Goal: Information Seeking & Learning: Learn about a topic

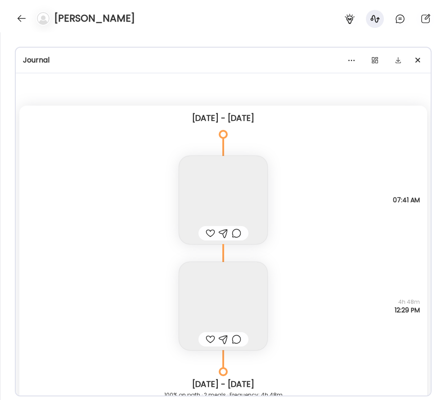
click at [20, 16] on div at bounding box center [21, 18] width 14 height 14
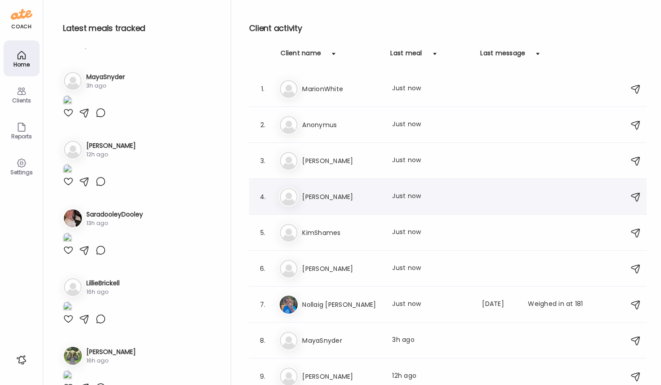
click at [348, 192] on h3 "[PERSON_NAME]" at bounding box center [341, 197] width 79 height 11
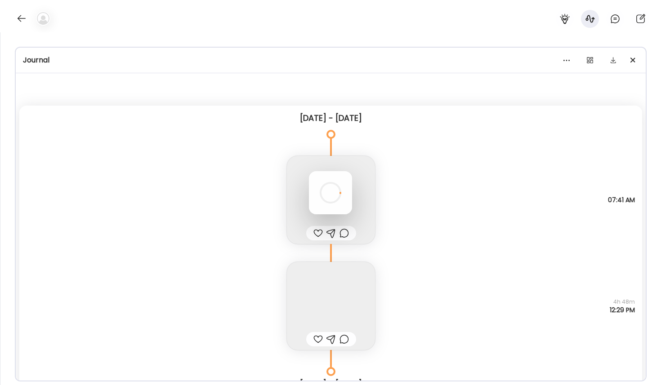
click at [348, 192] on div at bounding box center [330, 192] width 43 height 43
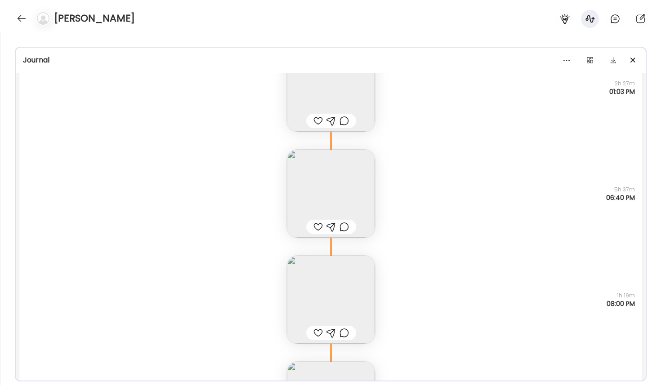
scroll to position [19566, 0]
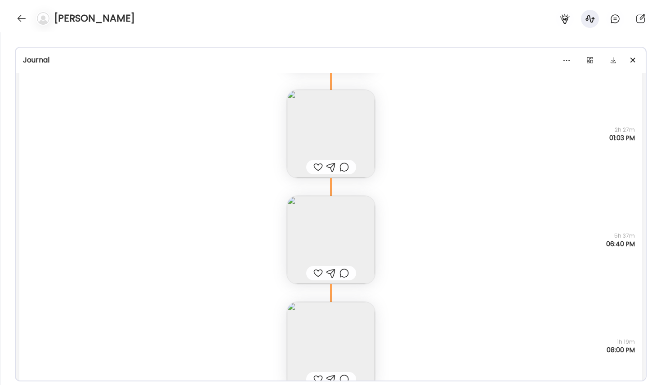
click at [345, 228] on img at bounding box center [331, 240] width 88 height 88
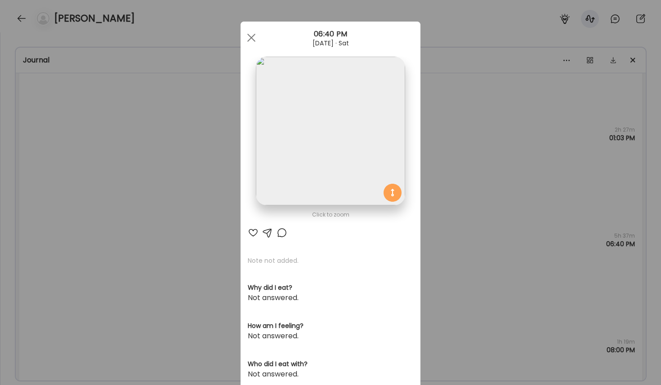
click at [373, 144] on img at bounding box center [330, 131] width 149 height 149
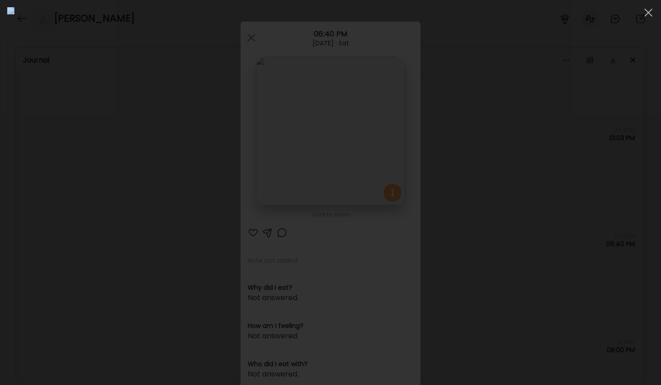
click at [445, 127] on div at bounding box center [330, 192] width 647 height 371
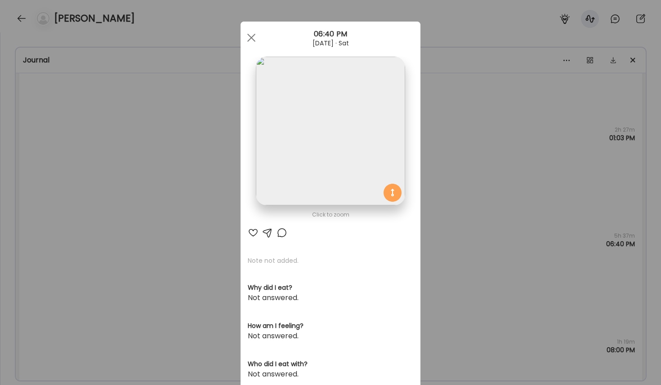
click at [445, 155] on div "Ate Coach Dashboard Wahoo! It’s official Take a moment to set up your Coach Pro…" at bounding box center [330, 192] width 661 height 385
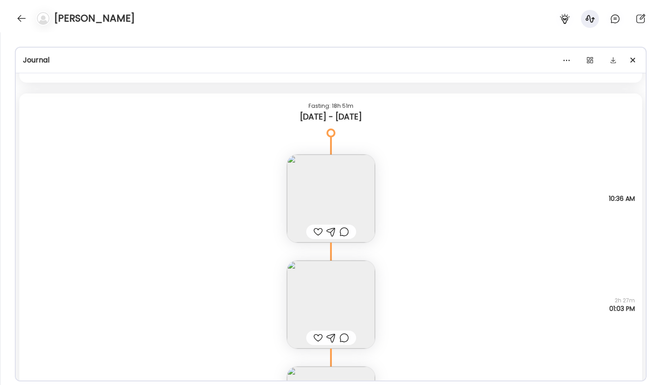
scroll to position [19397, 0]
click at [356, 293] on img at bounding box center [331, 303] width 88 height 88
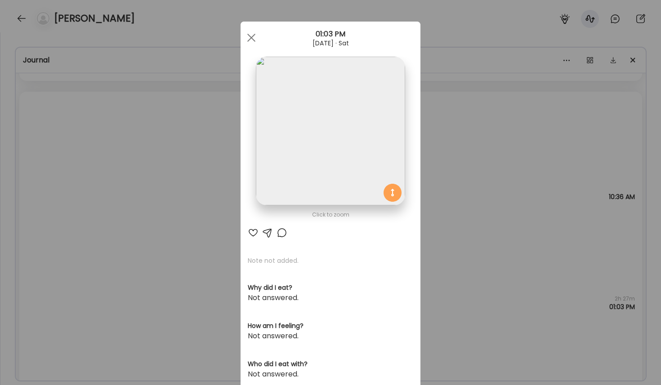
click at [357, 166] on img at bounding box center [330, 131] width 149 height 149
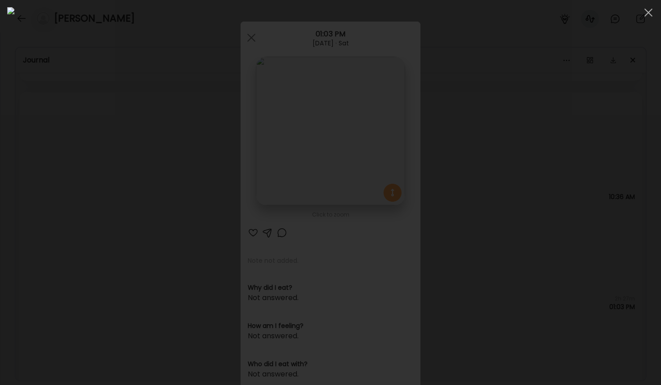
click at [445, 165] on div at bounding box center [330, 192] width 647 height 371
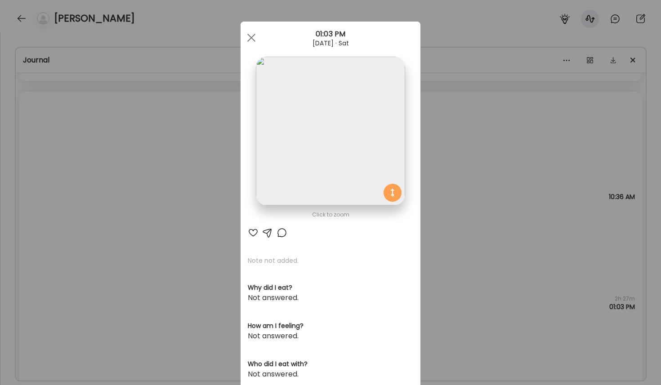
click at [445, 234] on div "Ate Coach Dashboard Wahoo! It’s official Take a moment to set up your Coach Pro…" at bounding box center [330, 192] width 661 height 385
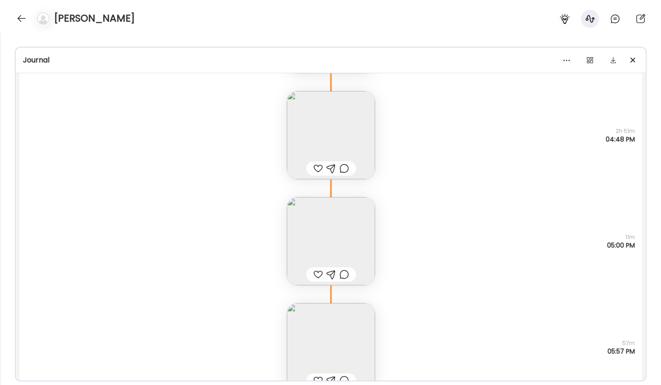
scroll to position [18486, 0]
click at [360, 329] on img at bounding box center [331, 348] width 88 height 88
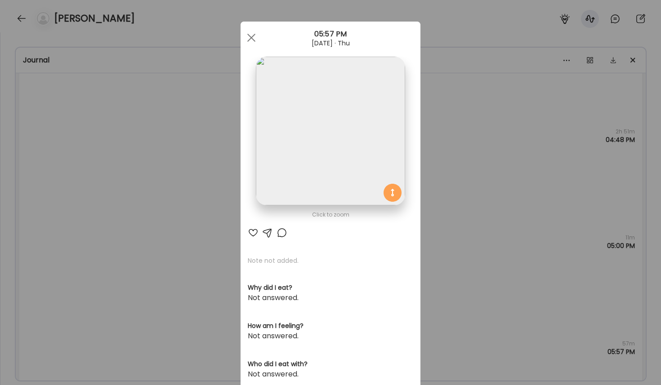
click at [346, 80] on img at bounding box center [330, 131] width 149 height 149
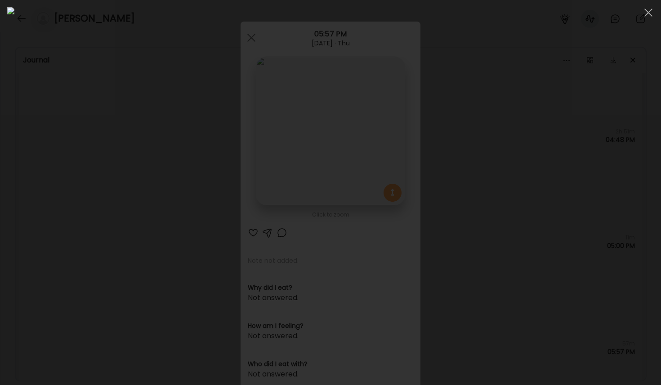
click at [445, 138] on div at bounding box center [330, 192] width 647 height 371
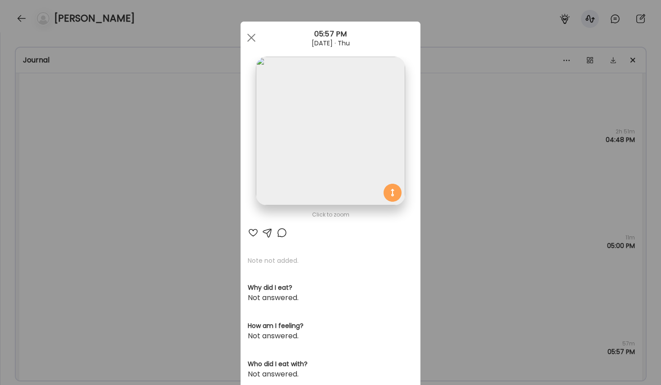
click at [445, 214] on div "Ate Coach Dashboard Wahoo! It’s official Take a moment to set up your Coach Pro…" at bounding box center [330, 192] width 661 height 385
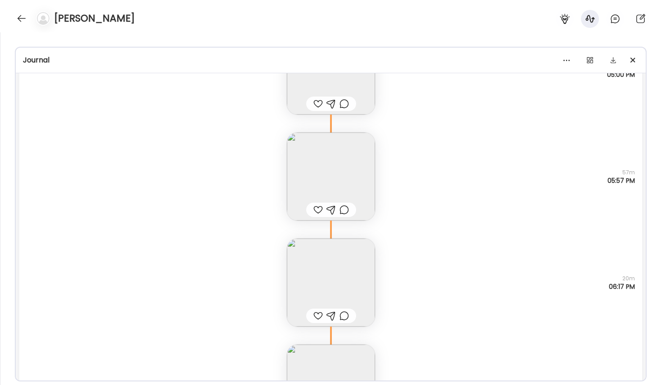
scroll to position [18820, 0]
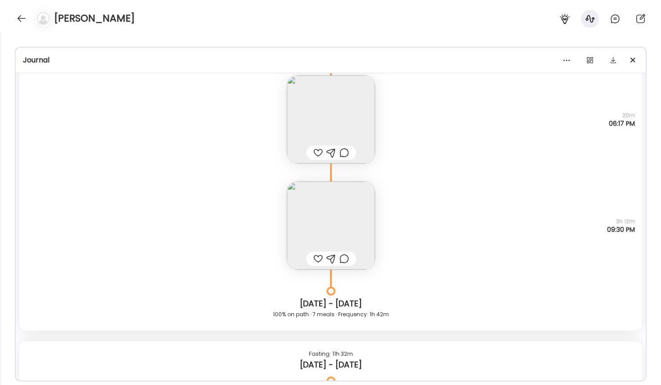
click at [331, 133] on img at bounding box center [331, 120] width 88 height 88
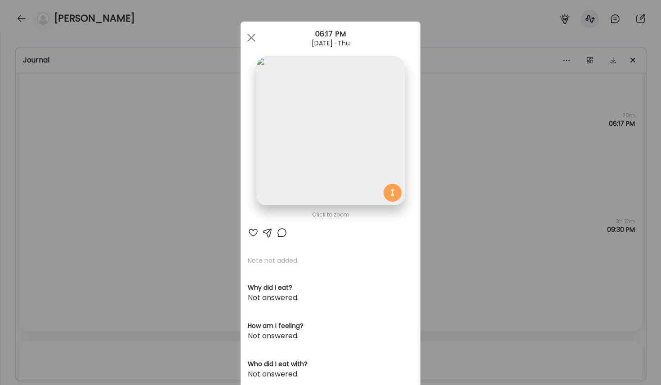
click at [356, 128] on img at bounding box center [330, 131] width 149 height 149
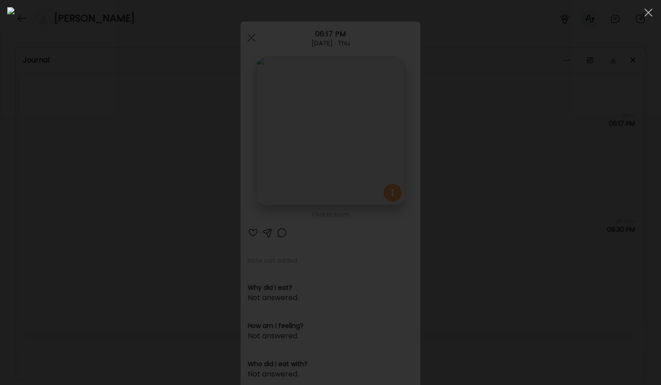
click at [445, 186] on div at bounding box center [330, 192] width 647 height 371
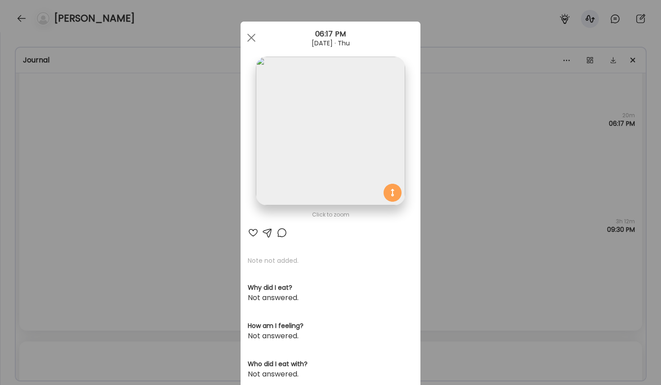
click at [445, 186] on div "Ate Coach Dashboard Wahoo! It’s official Take a moment to set up your Coach Pro…" at bounding box center [330, 192] width 661 height 385
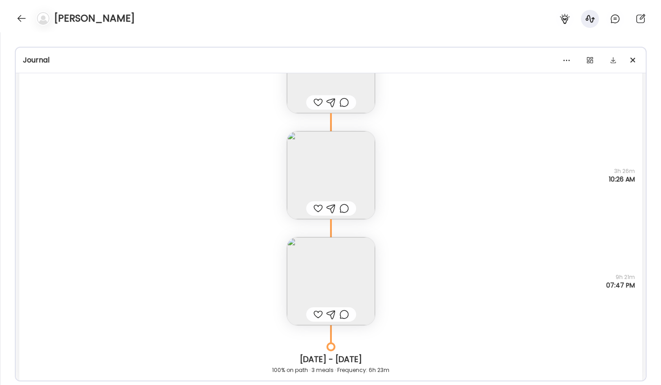
scroll to position [17985, 0]
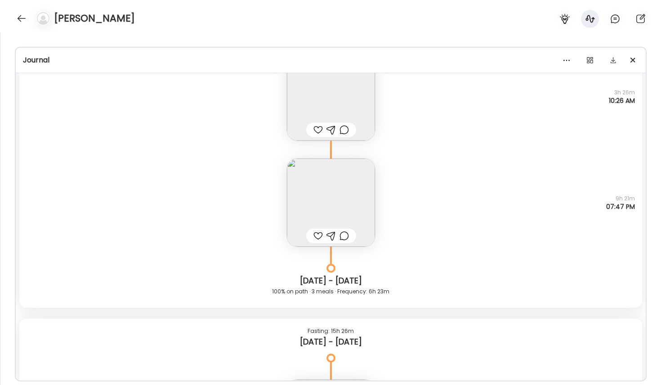
click at [348, 213] on img at bounding box center [331, 203] width 88 height 88
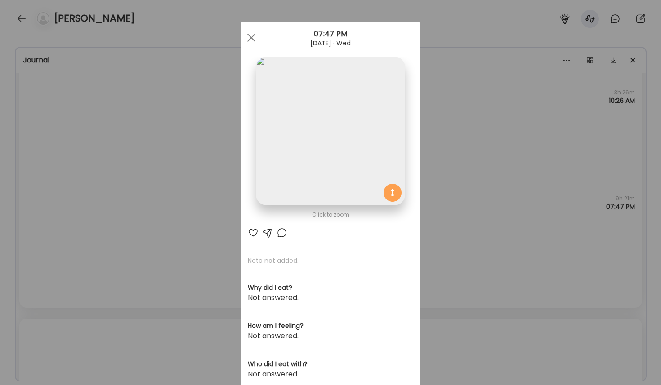
click at [366, 134] on img at bounding box center [330, 131] width 149 height 149
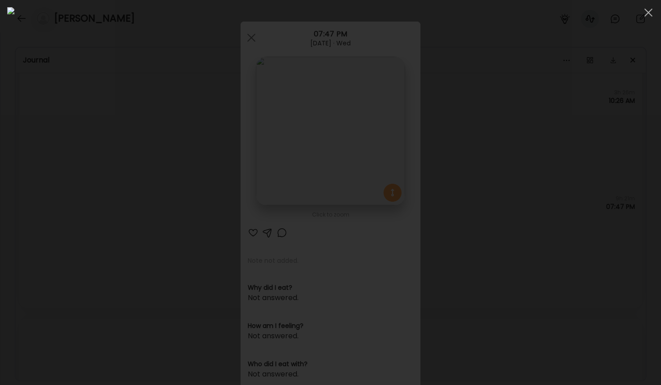
click at [445, 151] on div at bounding box center [330, 192] width 647 height 371
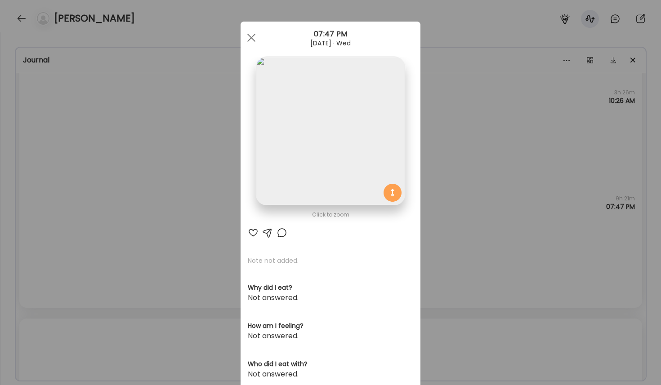
scroll to position [187, 0]
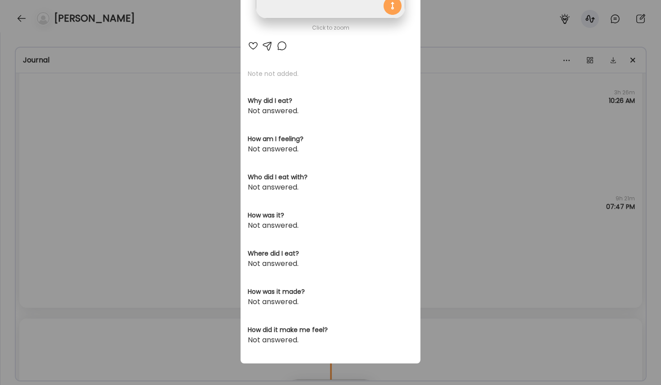
click at [445, 212] on div "Ate Coach Dashboard Wahoo! It’s official Take a moment to set up your Coach Pro…" at bounding box center [330, 192] width 661 height 385
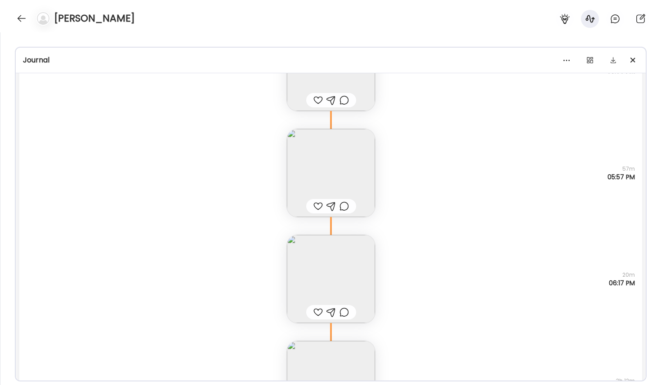
scroll to position [18608, 0]
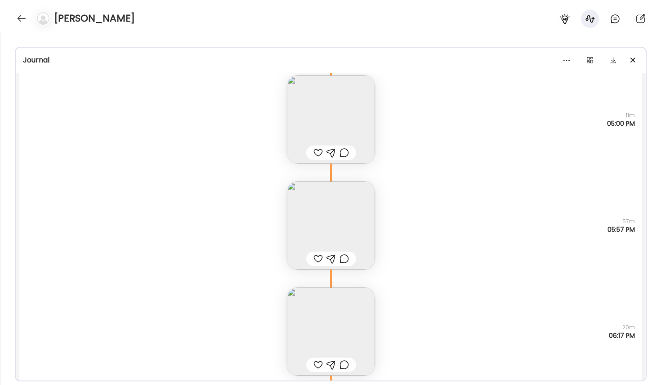
click at [336, 326] on img at bounding box center [331, 332] width 88 height 88
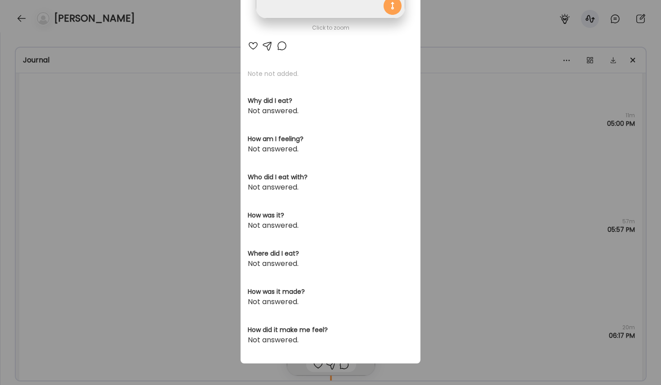
scroll to position [20, 0]
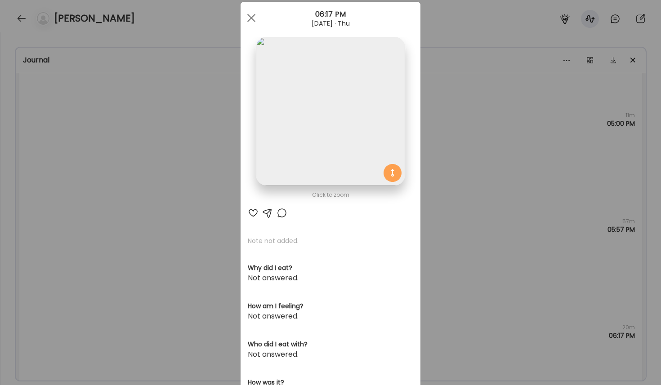
click at [348, 119] on img at bounding box center [330, 111] width 149 height 149
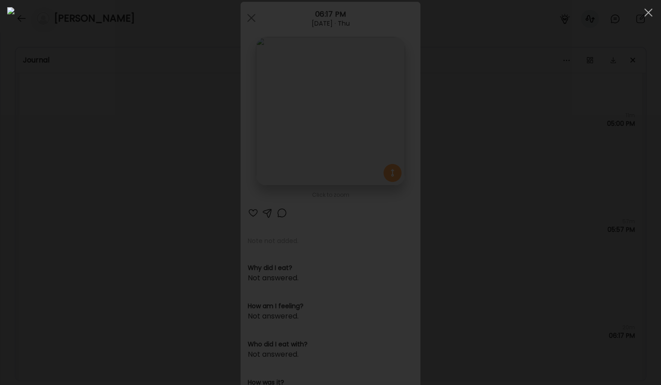
click at [445, 172] on div at bounding box center [330, 192] width 647 height 371
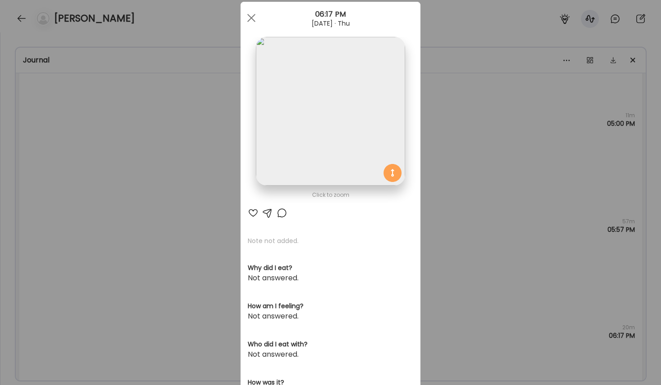
click at [445, 176] on div "Ate Coach Dashboard Wahoo! It’s official Take a moment to set up your Coach Pro…" at bounding box center [330, 192] width 661 height 385
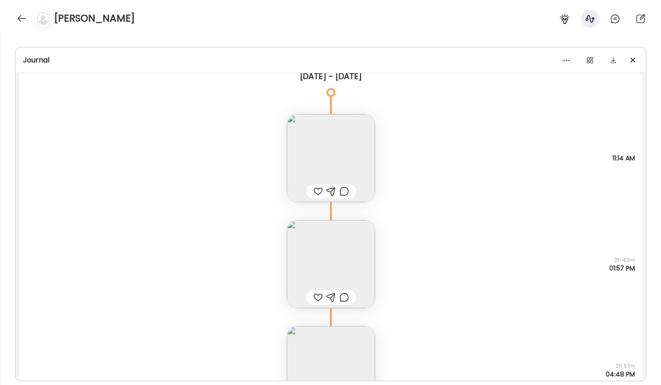
scroll to position [18203, 0]
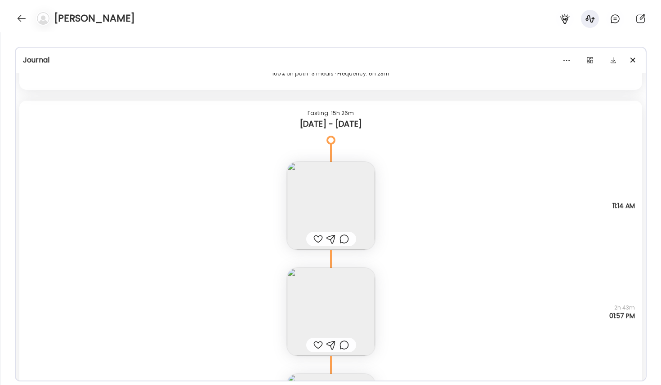
click at [358, 217] on img at bounding box center [331, 206] width 88 height 88
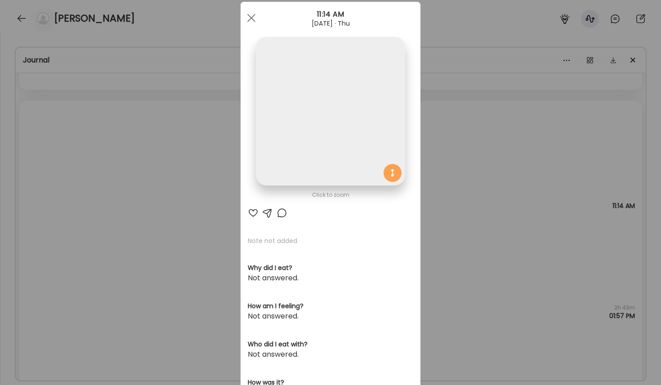
click at [360, 161] on img at bounding box center [330, 111] width 149 height 149
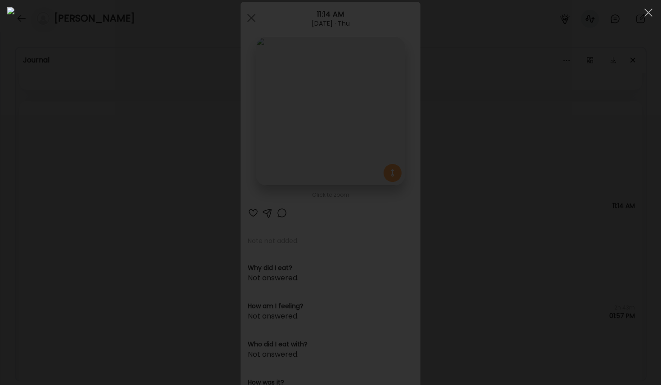
click at [445, 259] on div at bounding box center [330, 192] width 647 height 371
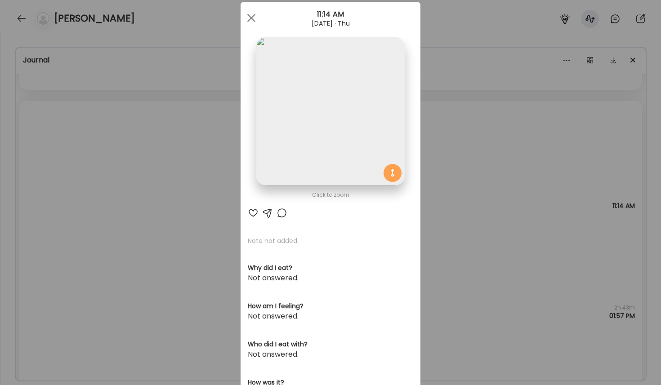
click at [445, 257] on div "Ate Coach Dashboard Wahoo! It’s official Take a moment to set up your Coach Pro…" at bounding box center [330, 192] width 661 height 385
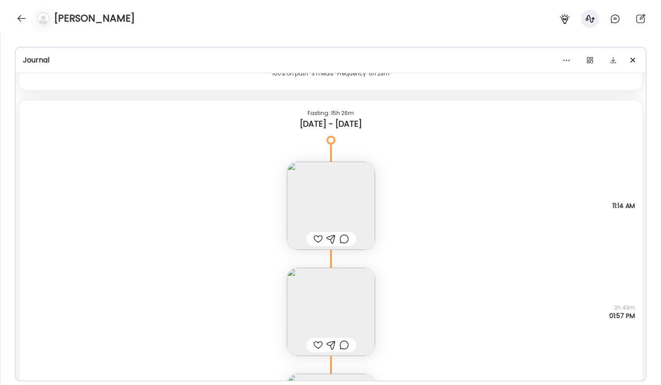
click at [354, 311] on img at bounding box center [331, 312] width 88 height 88
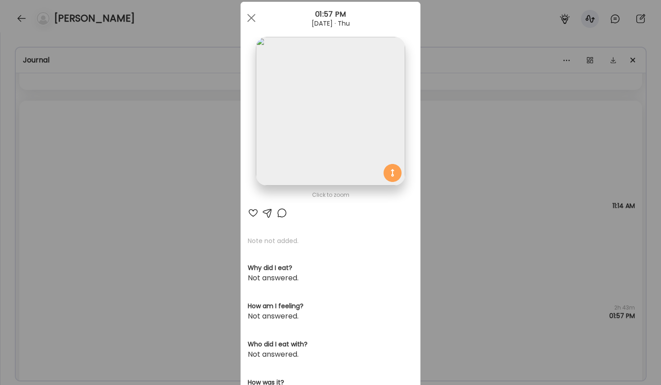
click at [353, 133] on img at bounding box center [330, 111] width 149 height 149
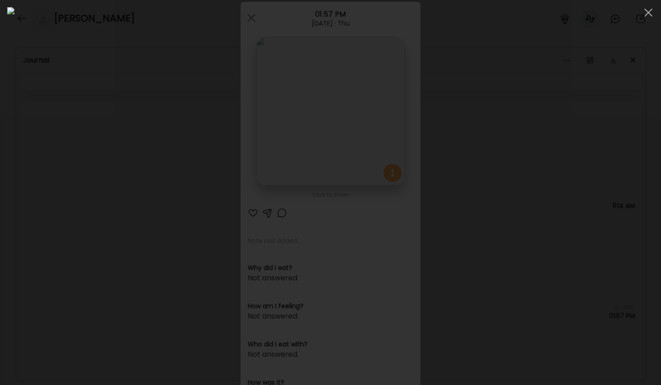
click at [445, 234] on div at bounding box center [330, 192] width 647 height 371
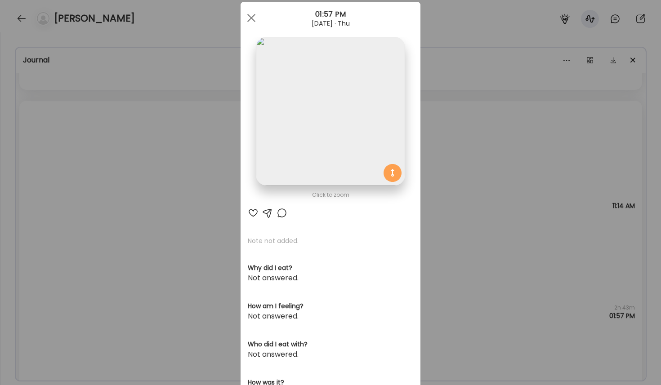
click at [445, 295] on div "Ate Coach Dashboard Wahoo! It’s official Take a moment to set up your Coach Pro…" at bounding box center [330, 192] width 661 height 385
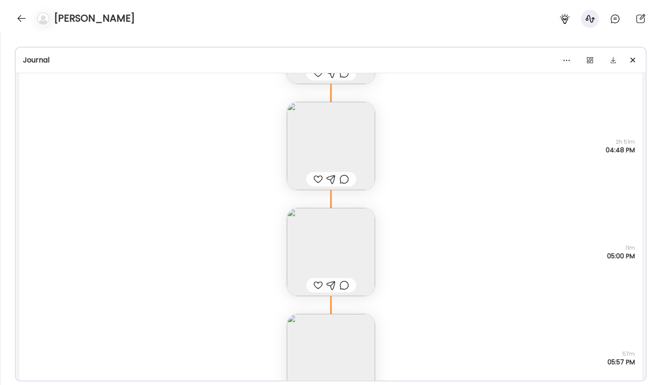
scroll to position [18583, 0]
click at [351, 255] on img at bounding box center [331, 250] width 88 height 88
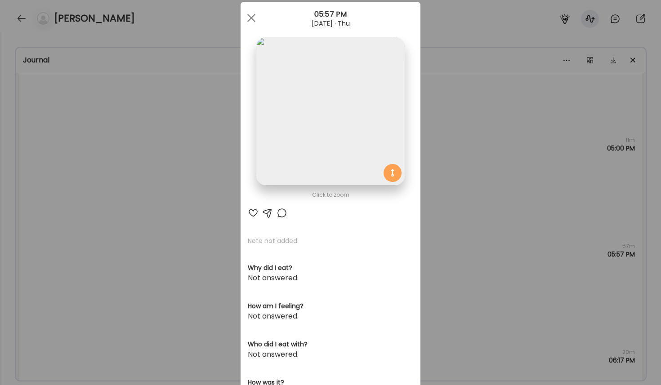
click at [360, 165] on img at bounding box center [330, 111] width 149 height 149
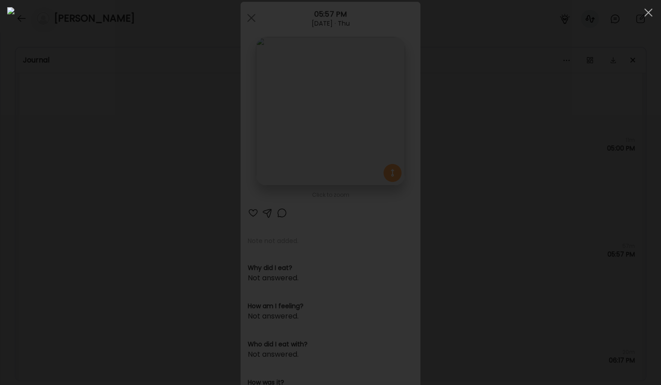
click at [445, 250] on div at bounding box center [330, 192] width 647 height 371
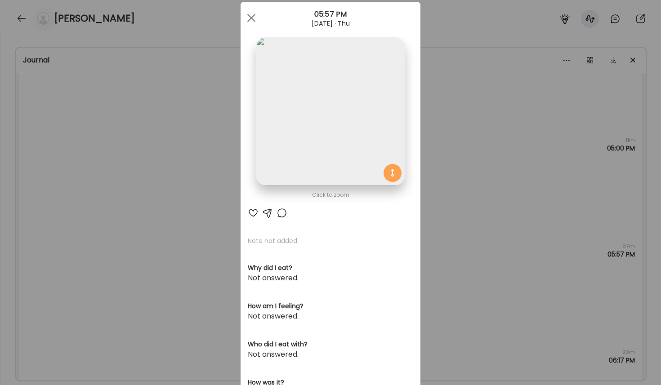
click at [445, 242] on div "Ate Coach Dashboard Wahoo! It’s official Take a moment to set up your Coach Pro…" at bounding box center [330, 192] width 661 height 385
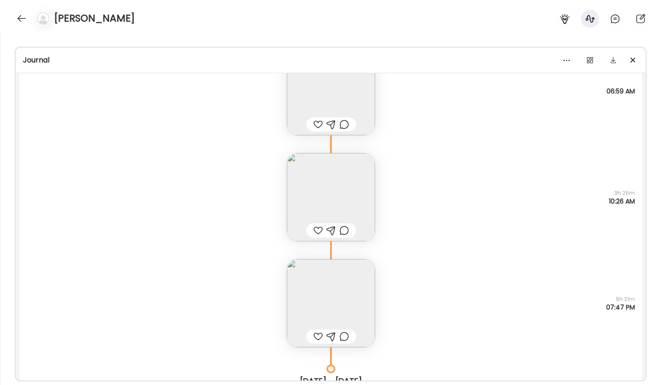
scroll to position [17832, 0]
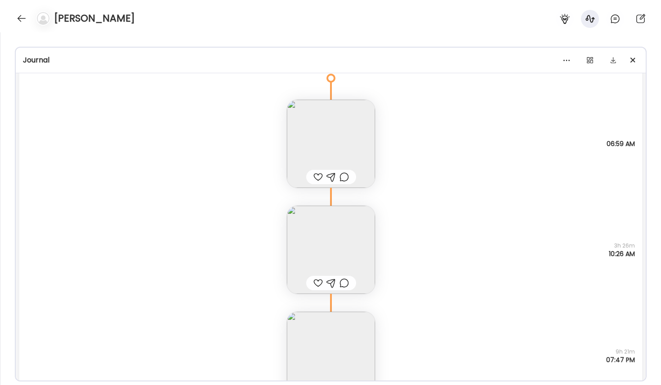
click at [388, 357] on div "Note not added Questions not answered 9h 21m 07:47 PM" at bounding box center [330, 347] width 623 height 106
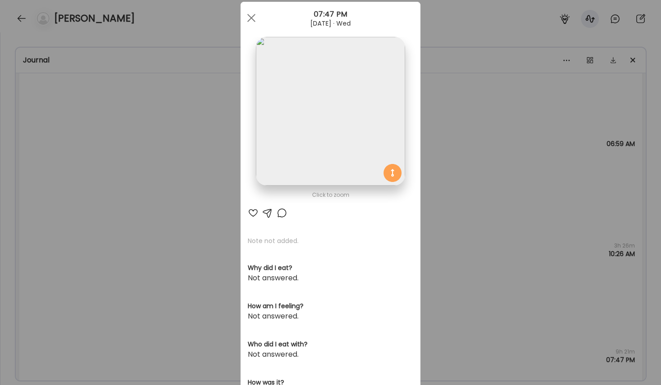
click at [351, 347] on h3 "Who did I eat with?" at bounding box center [330, 344] width 165 height 9
click at [316, 168] on img at bounding box center [330, 111] width 149 height 149
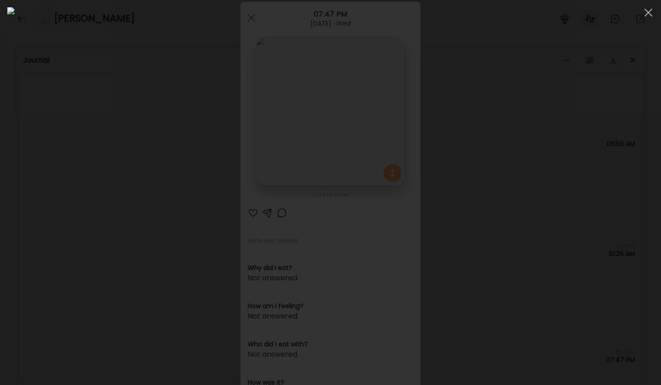
click at [445, 247] on div at bounding box center [330, 192] width 647 height 371
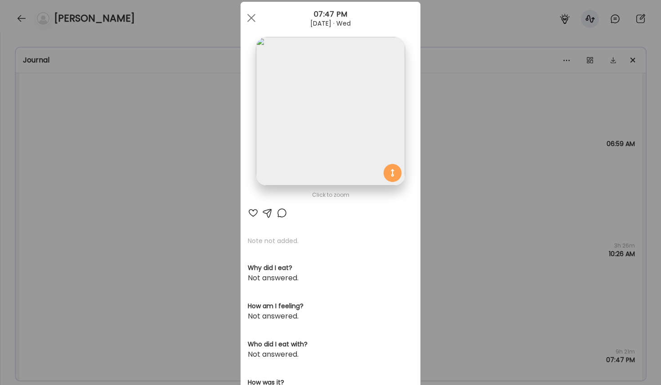
click at [445, 253] on div "Ate Coach Dashboard Wahoo! It’s official Take a moment to set up your Coach Pro…" at bounding box center [330, 192] width 661 height 385
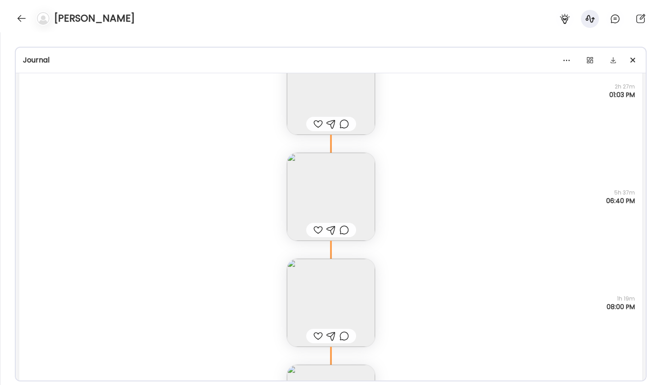
scroll to position [19628, 0]
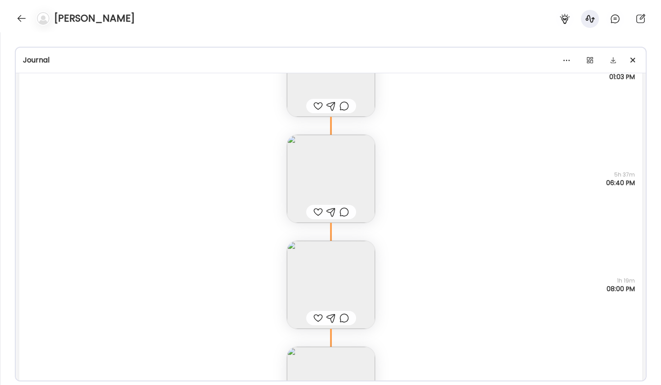
click at [397, 151] on div "Note not added Questions not answered 5h 37m 06:40 PM" at bounding box center [330, 170] width 623 height 106
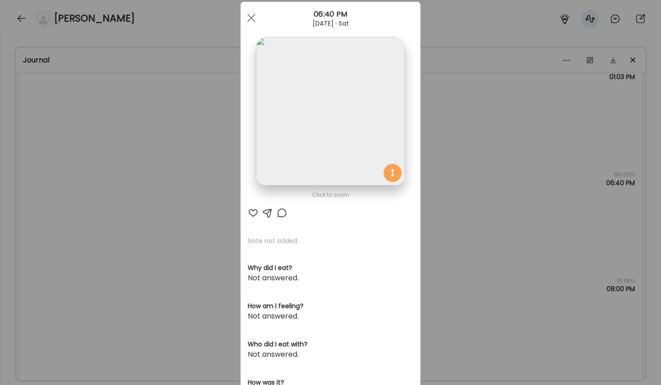
click at [388, 130] on img at bounding box center [330, 111] width 149 height 149
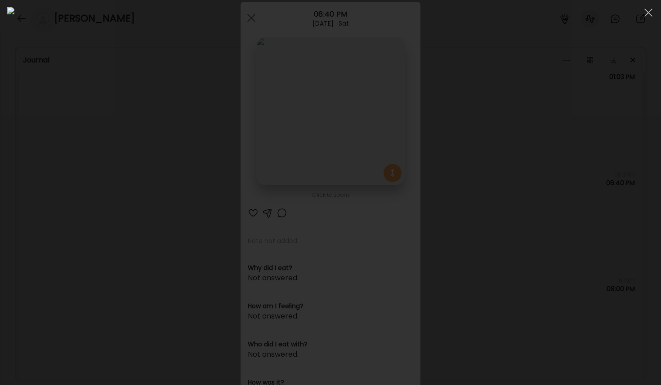
click at [445, 144] on div at bounding box center [330, 192] width 647 height 371
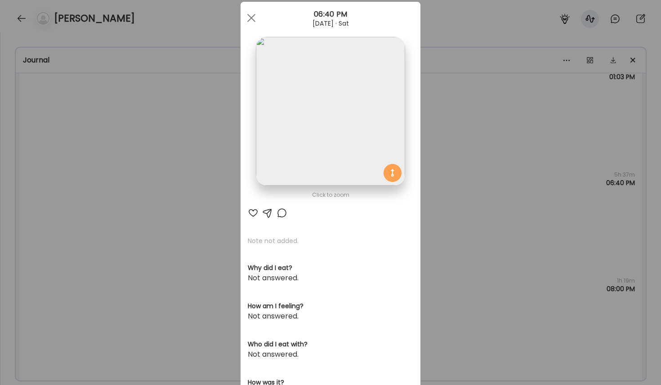
click at [445, 190] on div "Ate Coach Dashboard Wahoo! It’s official Take a moment to set up your Coach Pro…" at bounding box center [330, 192] width 661 height 385
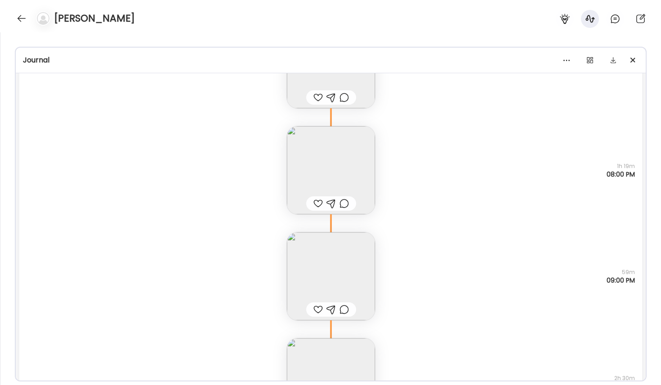
scroll to position [19744, 0]
click at [373, 151] on img at bounding box center [331, 168] width 88 height 88
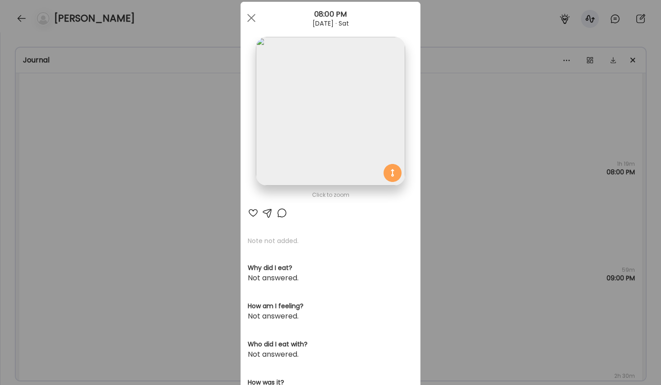
click at [366, 120] on img at bounding box center [330, 111] width 149 height 149
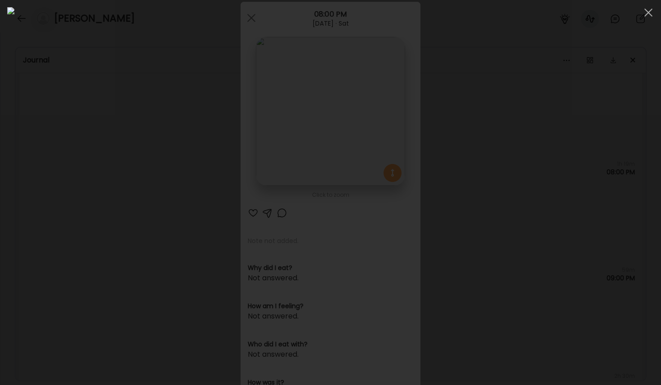
click at [445, 241] on div at bounding box center [330, 192] width 647 height 371
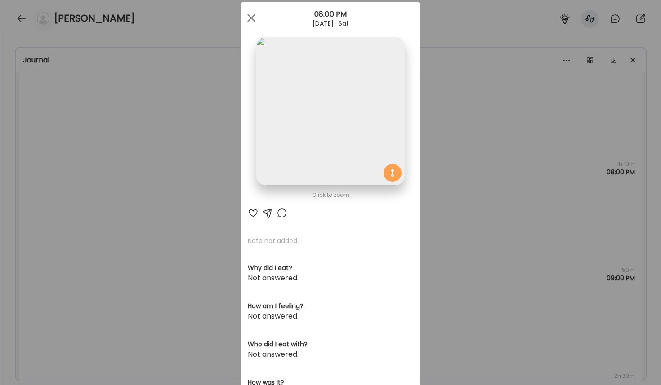
click at [445, 241] on div "Ate Coach Dashboard Wahoo! It’s official Take a moment to set up your Coach Pro…" at bounding box center [330, 192] width 661 height 385
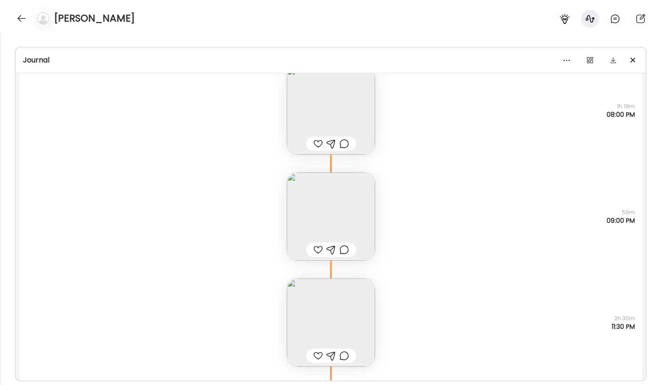
scroll to position [19806, 0]
click at [374, 214] on img at bounding box center [331, 213] width 88 height 88
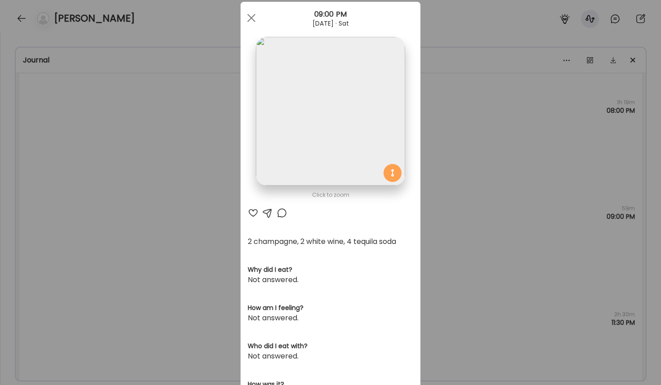
click at [445, 145] on div "Ate Coach Dashboard Wahoo! It’s official Take a moment to set up your Coach Pro…" at bounding box center [330, 192] width 661 height 385
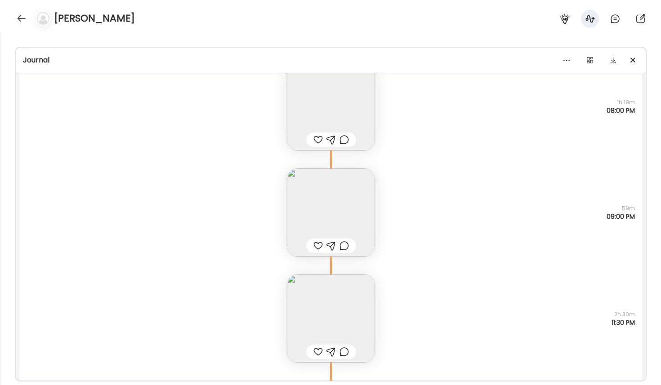
click at [445, 165] on div "2 champagne, 2 white wine, 4 tequila soda Questions not answered 59m 09:00 PM" at bounding box center [330, 204] width 623 height 106
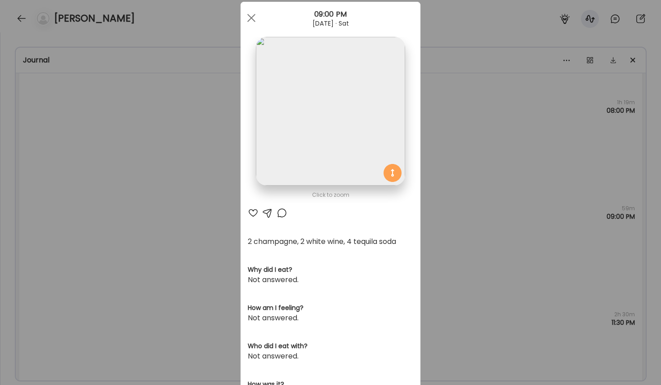
click at [445, 175] on div "Ate Coach Dashboard Wahoo! It’s official Take a moment to set up your Coach Pro…" at bounding box center [330, 192] width 661 height 385
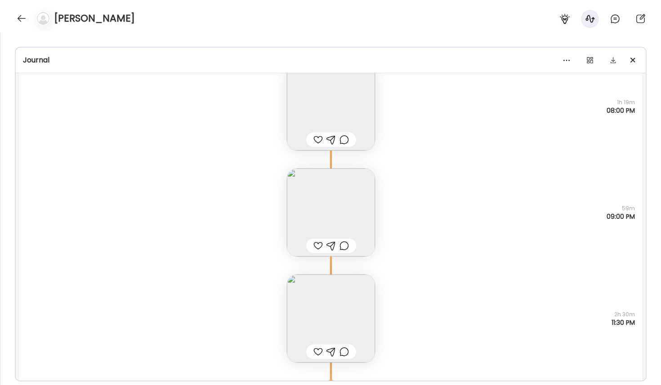
click at [340, 191] on img at bounding box center [331, 213] width 88 height 88
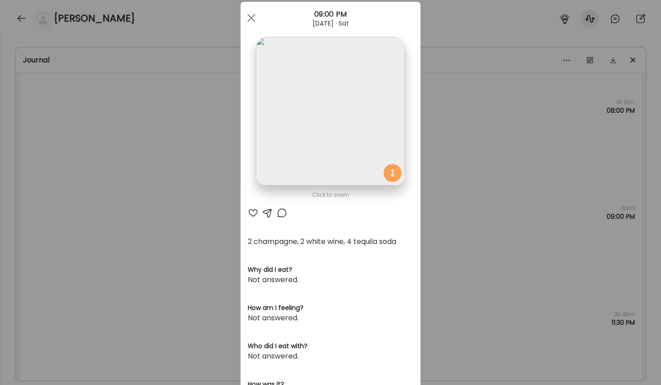
click at [445, 148] on div "Ate Coach Dashboard Wahoo! It’s official Take a moment to set up your Coach Pro…" at bounding box center [330, 192] width 661 height 385
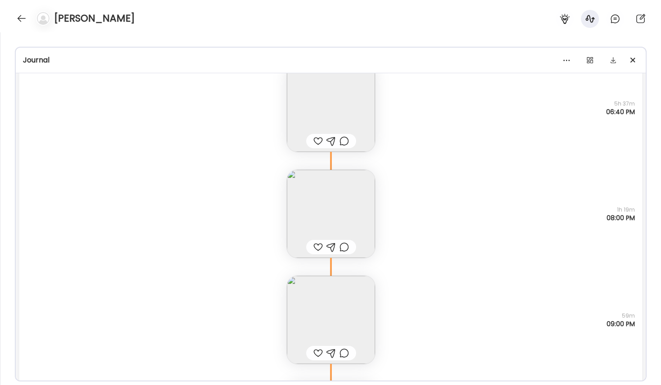
scroll to position [19718, 0]
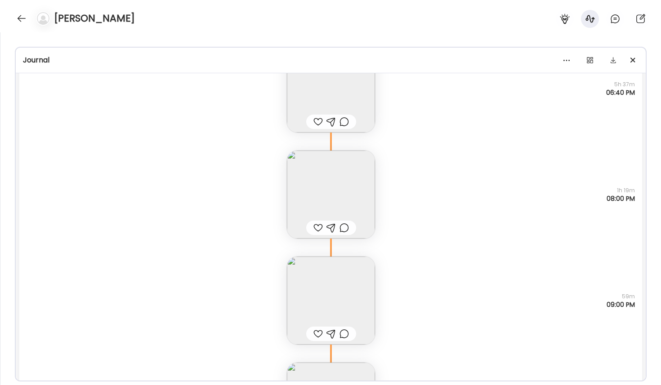
click at [346, 191] on img at bounding box center [331, 195] width 88 height 88
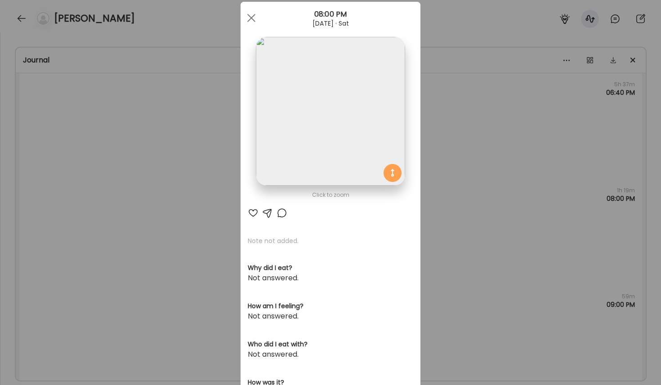
click at [445, 176] on div "Ate Coach Dashboard Wahoo! It’s official Take a moment to set up your Coach Pro…" at bounding box center [330, 192] width 661 height 385
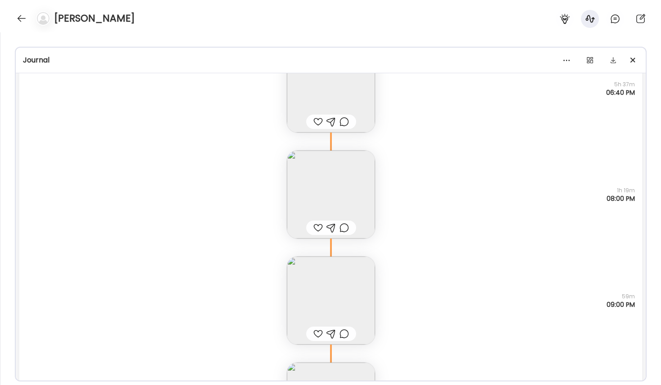
click at [445, 302] on div "2 champagne, 2 white wine, 4 tequila soda Questions not answered 59m 09:00 PM" at bounding box center [330, 292] width 623 height 106
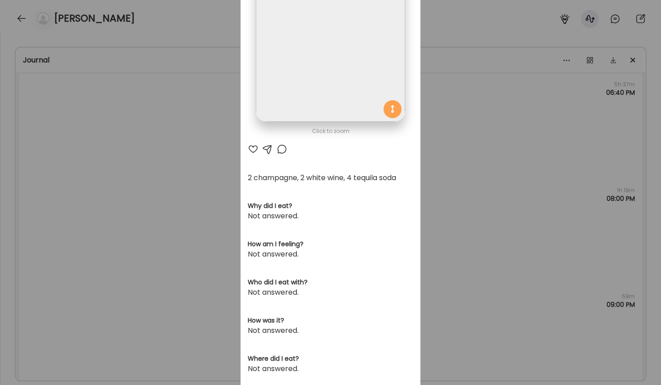
scroll to position [92, 0]
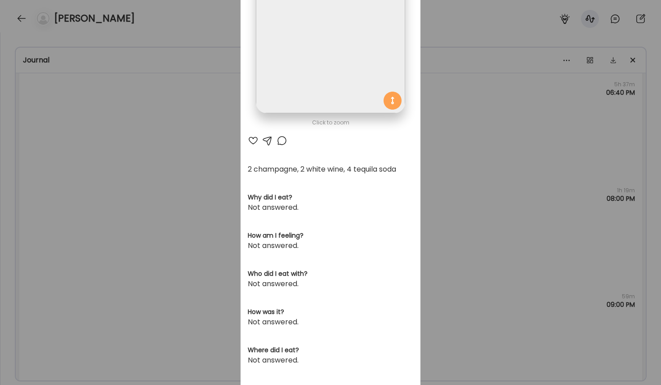
click at [445, 302] on div "Ate Coach Dashboard Wahoo! It’s official Take a moment to set up your Coach Pro…" at bounding box center [330, 192] width 661 height 385
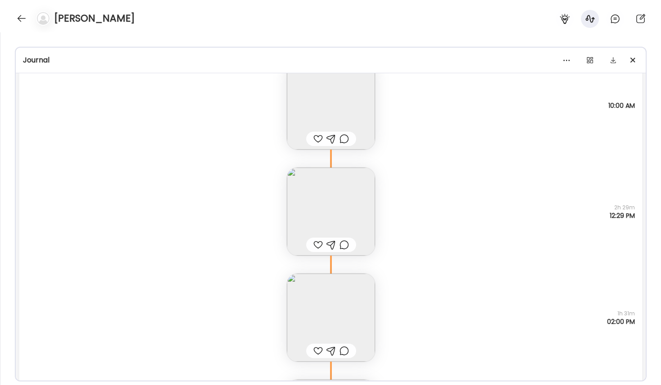
scroll to position [20242, 0]
click at [357, 110] on img at bounding box center [331, 104] width 88 height 88
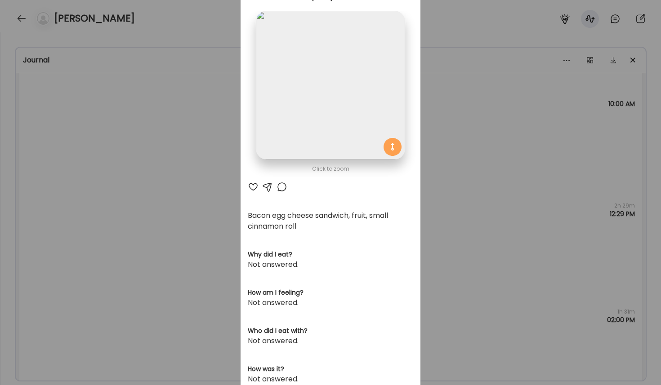
scroll to position [44, 0]
click at [438, 164] on div "Ate Coach Dashboard Wahoo! It’s official Take a moment to set up your Coach Pro…" at bounding box center [330, 192] width 661 height 385
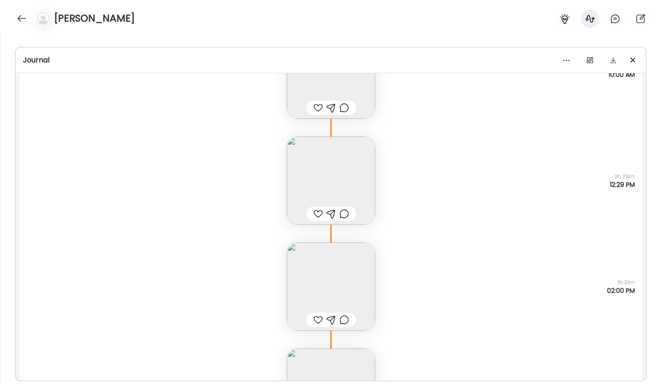
scroll to position [20275, 0]
click at [345, 175] on img at bounding box center [331, 177] width 88 height 88
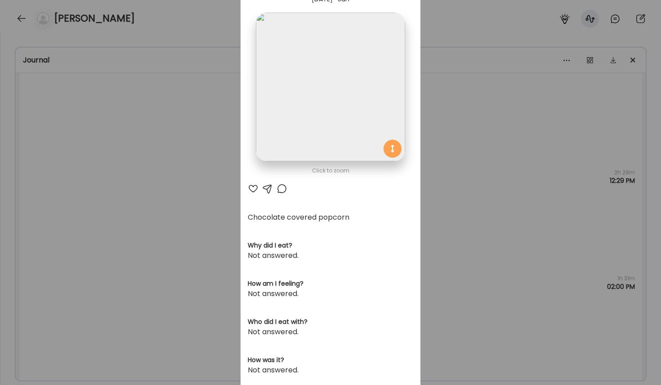
click at [428, 197] on div "Ate Coach Dashboard Wahoo! It’s official Take a moment to set up your Coach Pro…" at bounding box center [330, 192] width 661 height 385
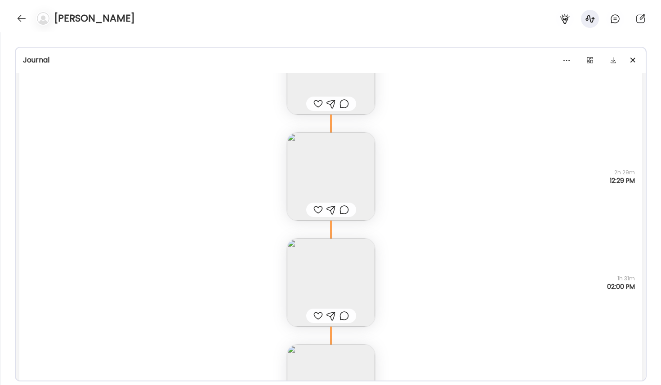
click at [415, 196] on div "Chocolate covered popcorn Questions not answered 2h 29m 12:29 PM" at bounding box center [330, 168] width 623 height 106
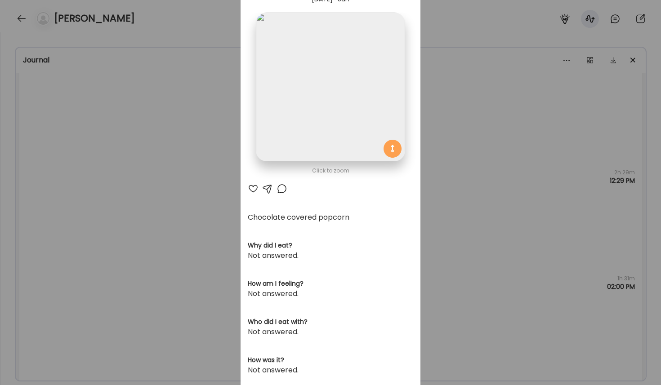
click at [445, 189] on div "Ate Coach Dashboard Wahoo! It’s official Take a moment to set up your Coach Pro…" at bounding box center [330, 192] width 661 height 385
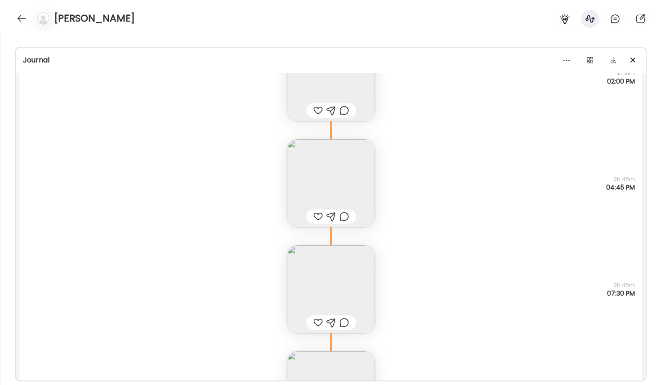
scroll to position [20484, 0]
click at [341, 175] on img at bounding box center [331, 180] width 88 height 88
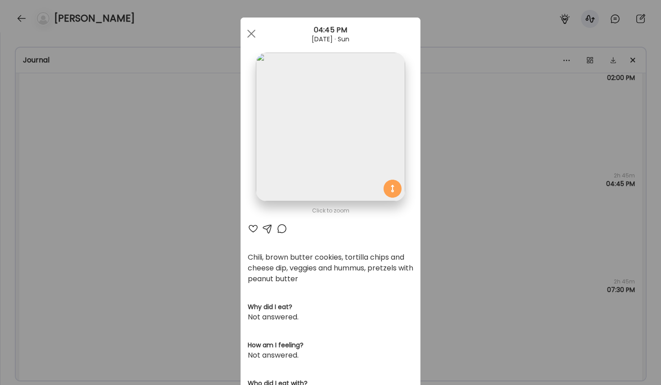
scroll to position [0, 0]
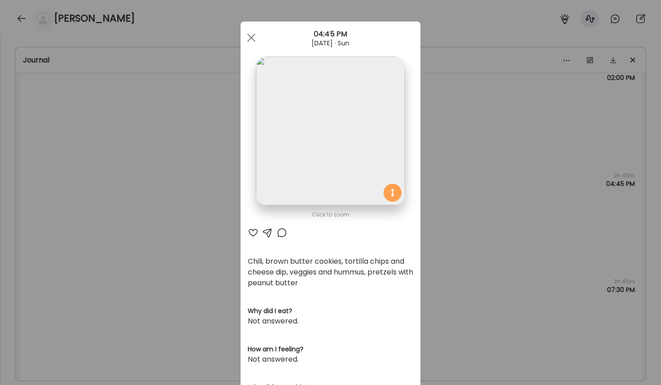
click at [437, 223] on div "Ate Coach Dashboard Wahoo! It’s official Take a moment to set up your Coach Pro…" at bounding box center [330, 192] width 661 height 385
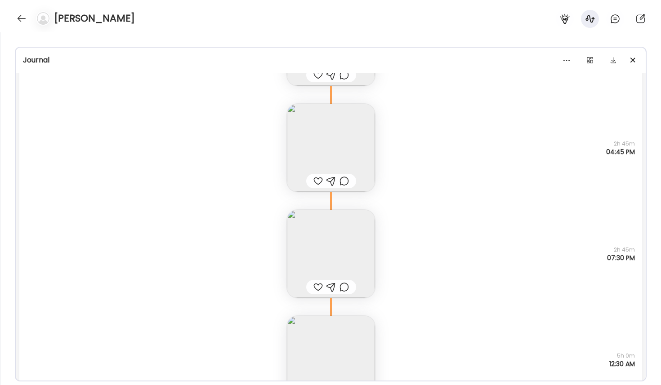
scroll to position [20529, 0]
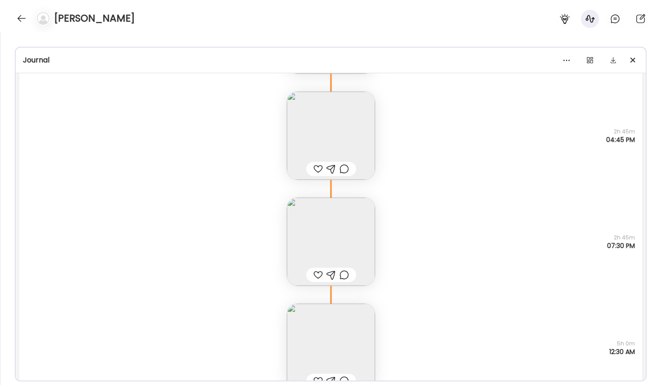
click at [323, 241] on img at bounding box center [331, 242] width 88 height 88
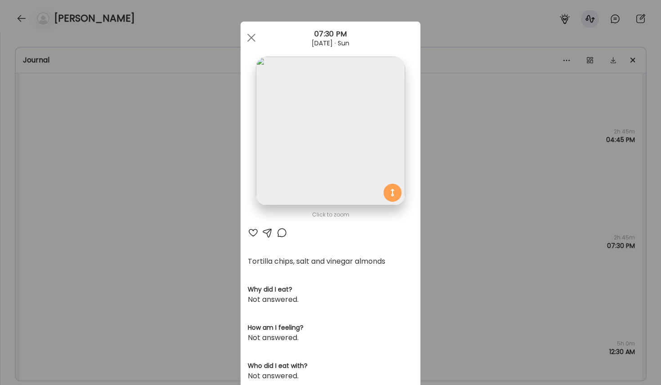
click at [445, 228] on div "Ate Coach Dashboard Wahoo! It’s official Take a moment to set up your Coach Pro…" at bounding box center [330, 192] width 661 height 385
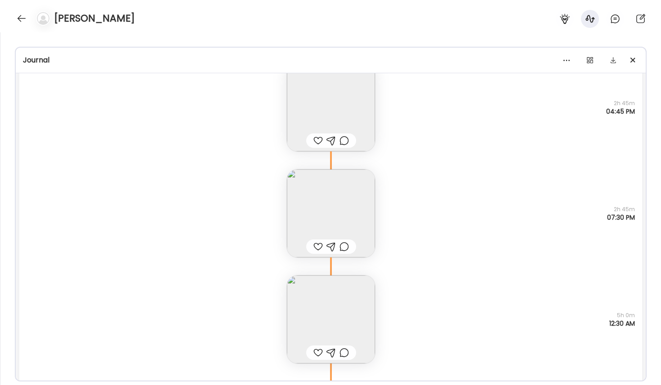
scroll to position [20597, 0]
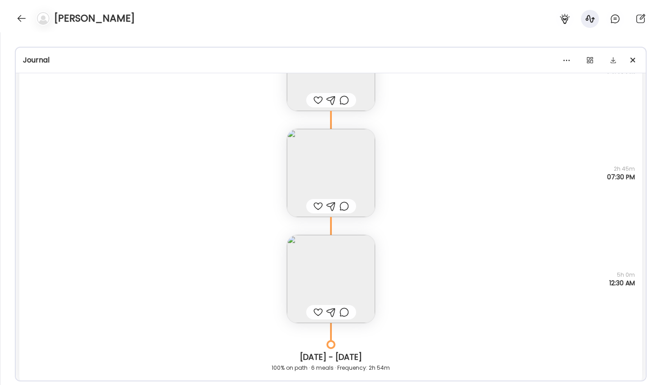
click at [370, 284] on img at bounding box center [331, 279] width 88 height 88
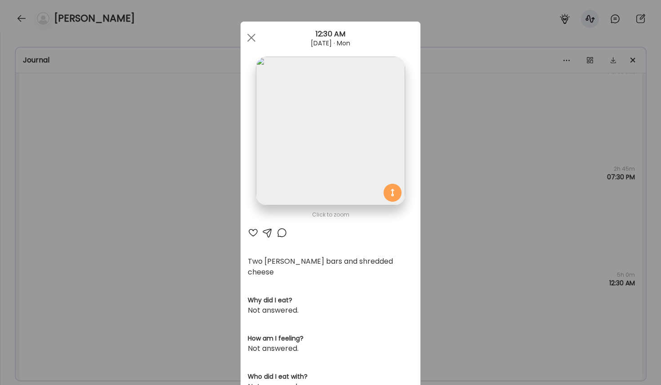
click at [373, 161] on img at bounding box center [330, 131] width 149 height 149
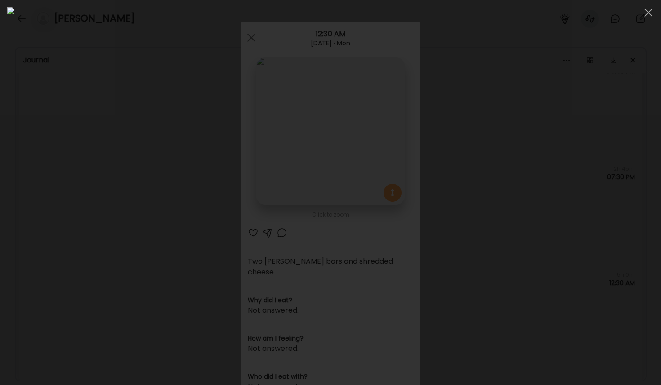
click at [445, 168] on div at bounding box center [330, 192] width 647 height 371
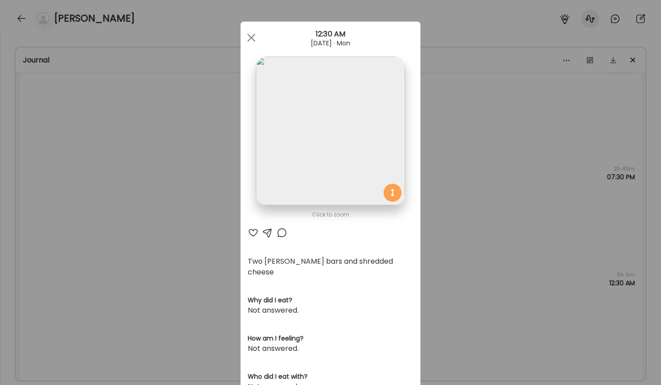
click at [445, 180] on div "Ate Coach Dashboard Wahoo! It’s official Take a moment to set up your Coach Pro…" at bounding box center [330, 192] width 661 height 385
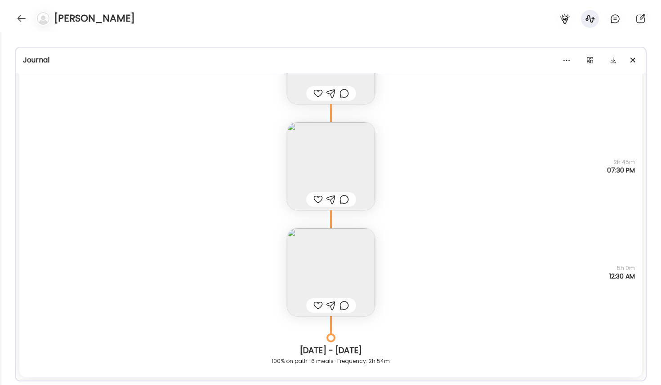
scroll to position [20611, 0]
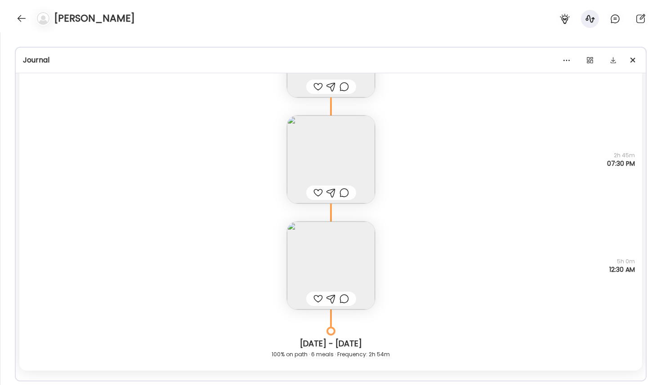
click at [360, 157] on img at bounding box center [331, 160] width 88 height 88
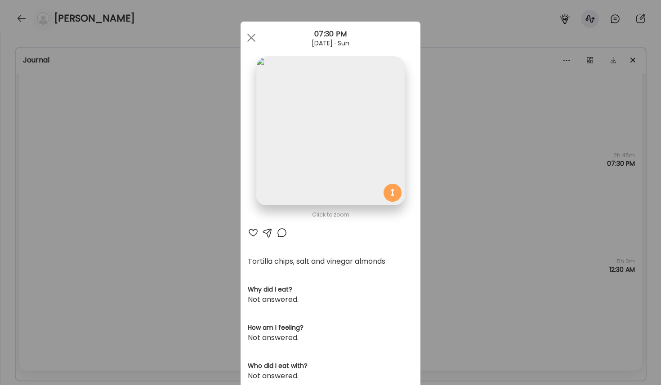
click at [445, 123] on div "Ate Coach Dashboard Wahoo! It’s official Take a moment to set up your Coach Pro…" at bounding box center [330, 192] width 661 height 385
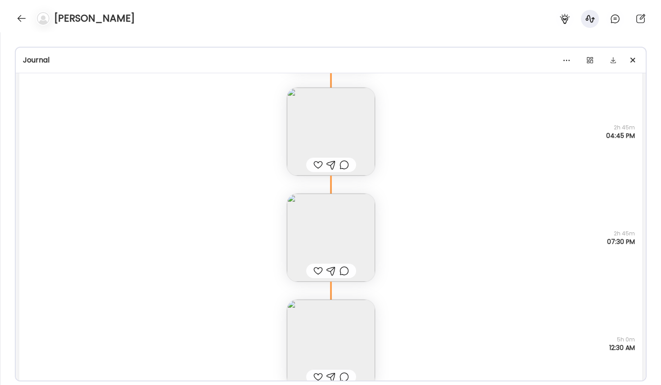
scroll to position [20537, 0]
click at [367, 232] on img at bounding box center [331, 234] width 88 height 88
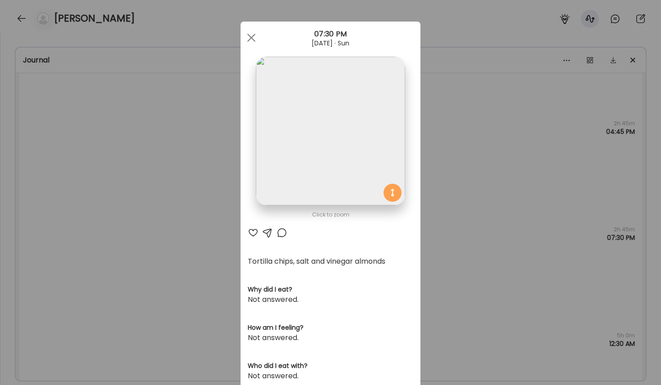
click at [445, 289] on div "Ate Coach Dashboard Wahoo! It’s official Take a moment to set up your Coach Pro…" at bounding box center [330, 192] width 661 height 385
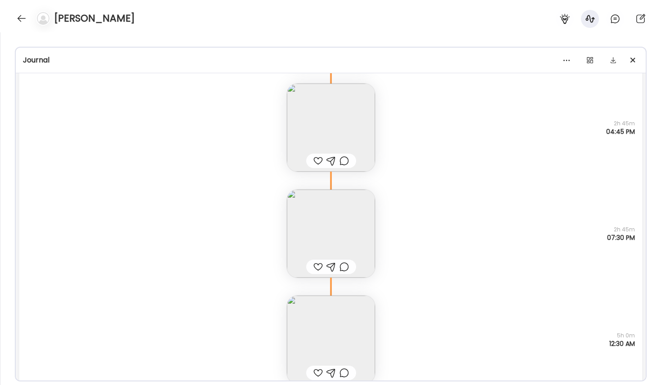
click at [444, 288] on div "Two [PERSON_NAME] bars and shredded cheese Questions not answered 5h 0m 12:30 AM" at bounding box center [330, 331] width 623 height 106
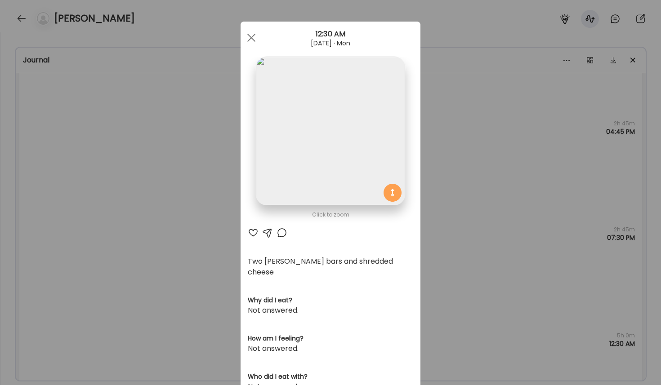
scroll to position [18, 0]
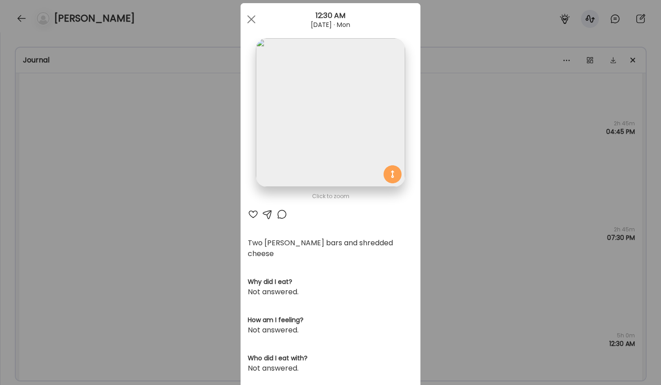
click at [445, 266] on div "Ate Coach Dashboard Wahoo! It’s official Take a moment to set up your Coach Pro…" at bounding box center [330, 192] width 661 height 385
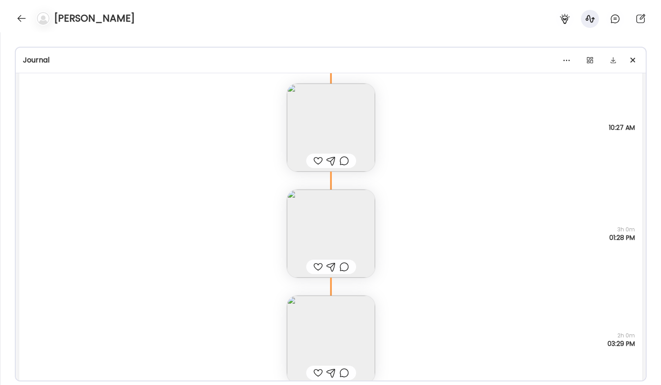
scroll to position [21033, 0]
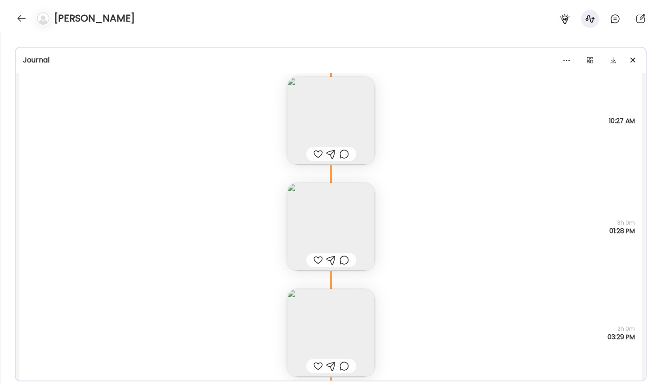
click at [362, 114] on img at bounding box center [331, 121] width 88 height 88
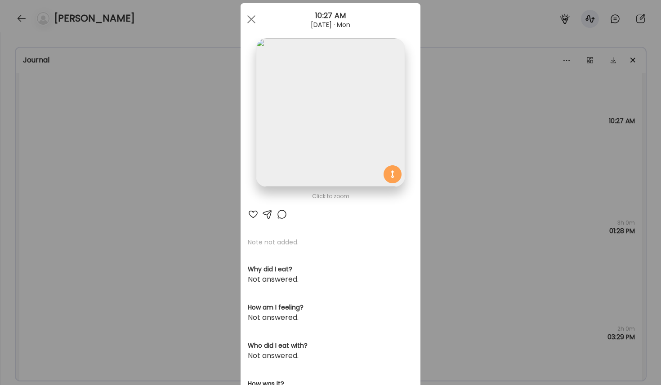
click at [386, 135] on img at bounding box center [330, 112] width 149 height 149
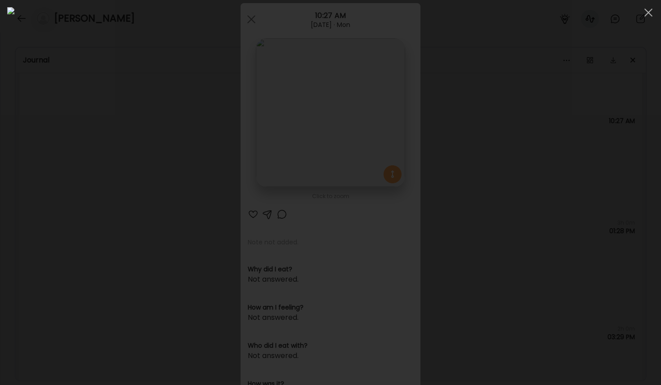
click at [445, 162] on div at bounding box center [330, 192] width 647 height 371
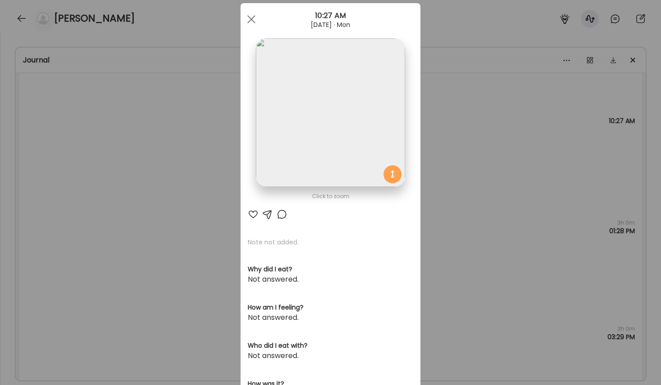
click at [445, 174] on div "Ate Coach Dashboard Wahoo! It’s official Take a moment to set up your Coach Pro…" at bounding box center [330, 192] width 661 height 385
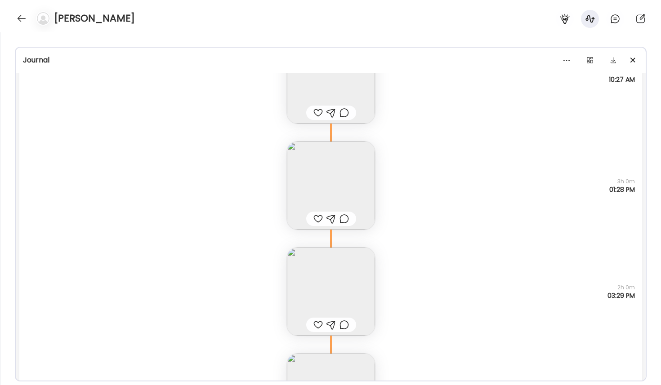
scroll to position [21078, 0]
click at [325, 161] on img at bounding box center [331, 181] width 88 height 88
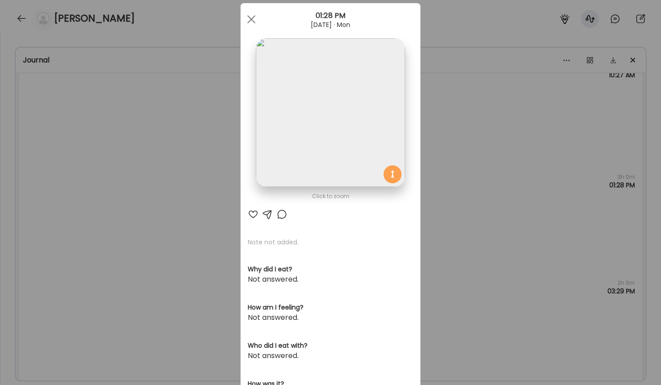
click at [374, 122] on img at bounding box center [330, 112] width 149 height 149
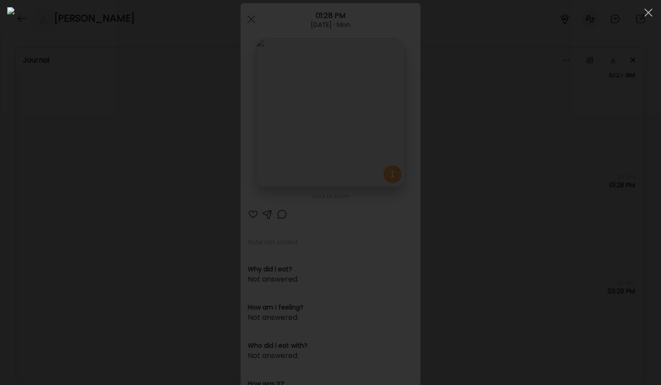
click at [445, 144] on div at bounding box center [330, 192] width 647 height 371
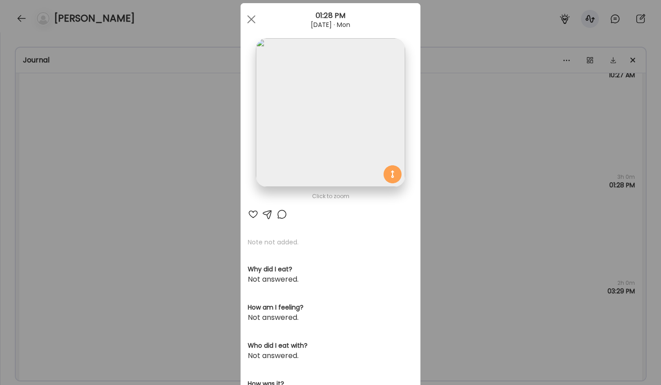
click at [389, 135] on img at bounding box center [330, 112] width 149 height 149
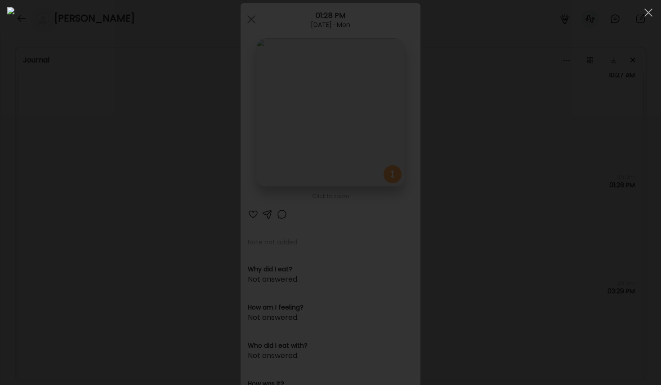
click at [445, 241] on div at bounding box center [330, 192] width 647 height 371
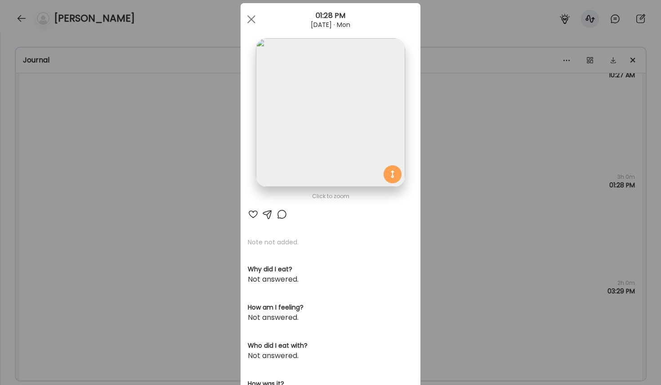
click at [445, 243] on div "Ate Coach Dashboard Wahoo! It’s official Take a moment to set up your Coach Pro…" at bounding box center [330, 192] width 661 height 385
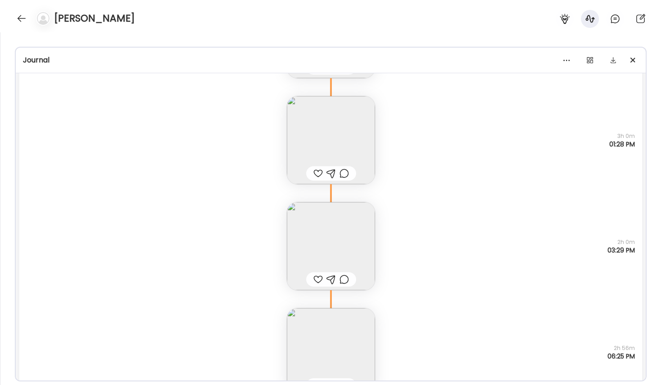
scroll to position [21145, 0]
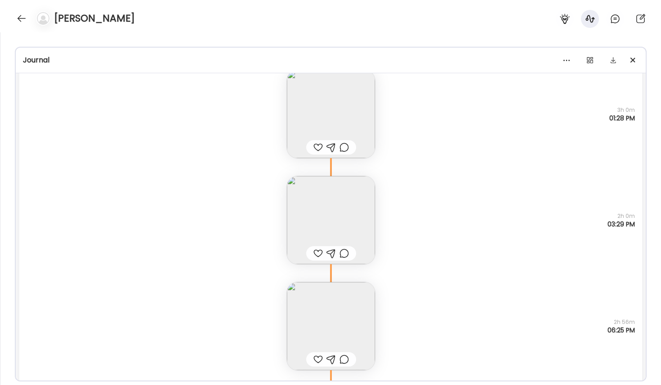
click at [365, 217] on img at bounding box center [331, 220] width 88 height 88
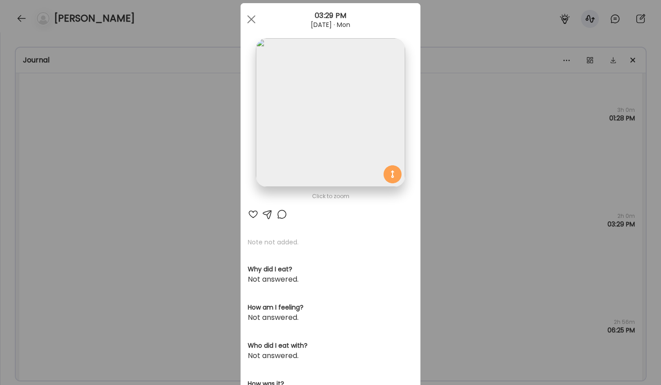
click at [368, 139] on img at bounding box center [330, 112] width 149 height 149
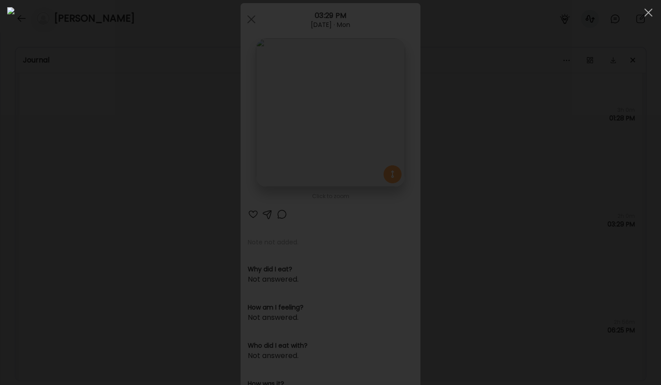
click at [445, 243] on div at bounding box center [330, 192] width 647 height 371
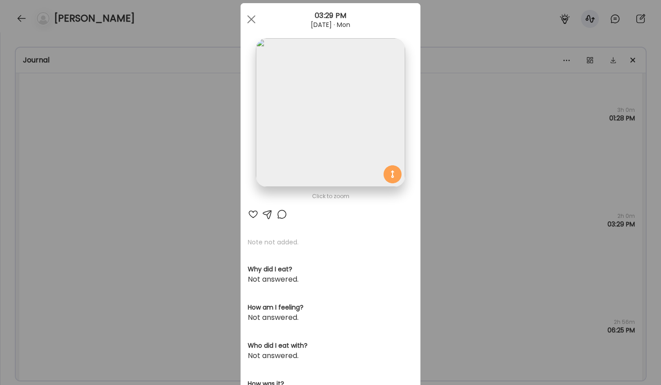
click at [445, 258] on div "Ate Coach Dashboard Wahoo! It’s official Take a moment to set up your Coach Pro…" at bounding box center [330, 192] width 661 height 385
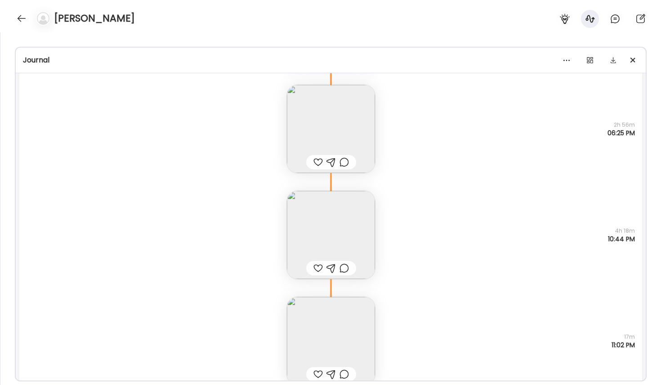
scroll to position [21353, 0]
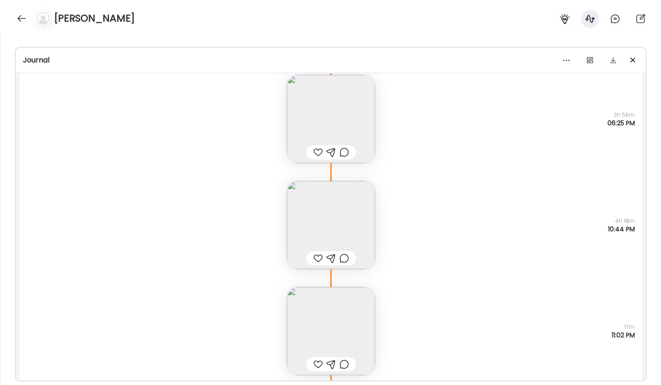
click at [347, 211] on img at bounding box center [331, 225] width 88 height 88
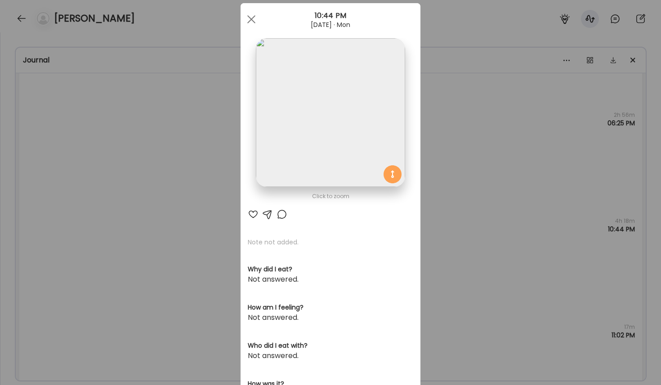
click at [352, 154] on img at bounding box center [330, 112] width 149 height 149
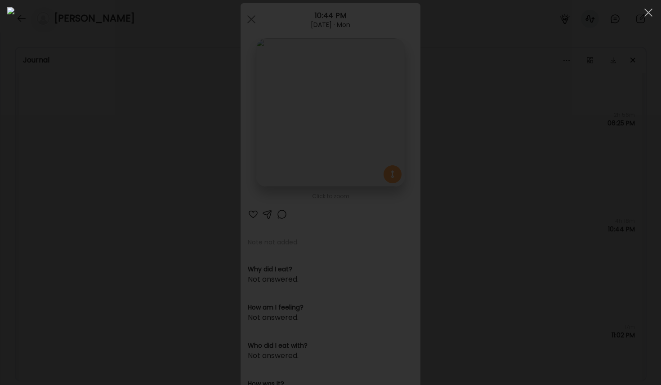
click at [445, 225] on div at bounding box center [330, 192] width 647 height 371
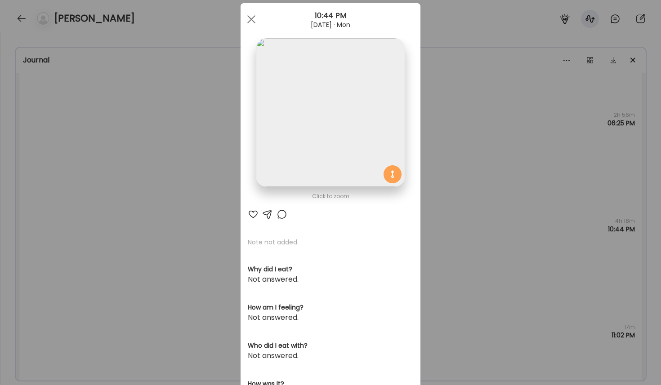
scroll to position [71, 0]
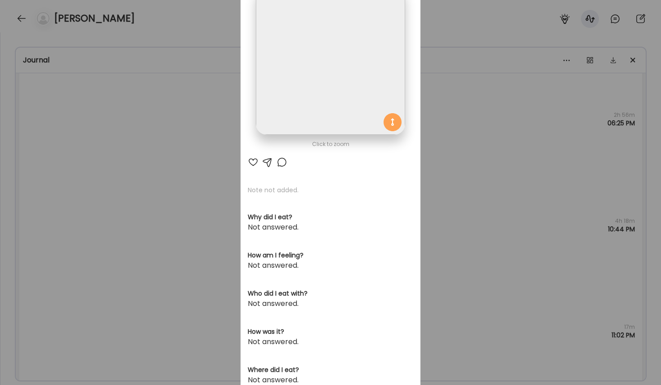
click at [445, 239] on div "Ate Coach Dashboard Wahoo! It’s official Take a moment to set up your Coach Pro…" at bounding box center [330, 192] width 661 height 385
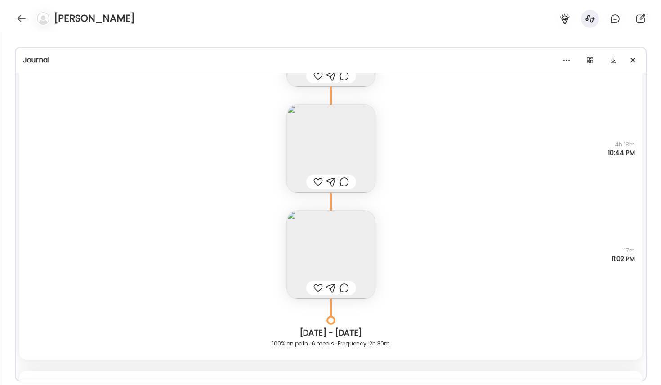
scroll to position [21439, 0]
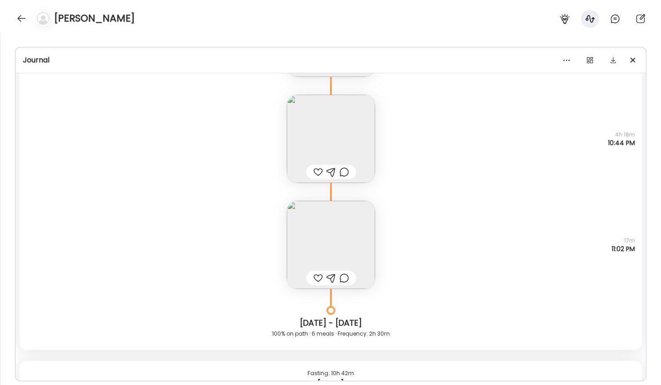
click at [369, 134] on img at bounding box center [331, 139] width 88 height 88
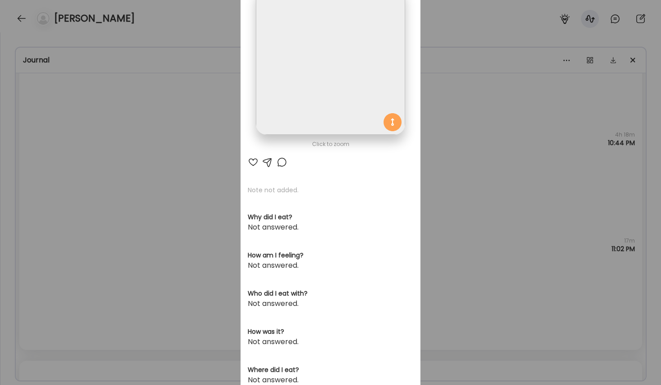
click at [338, 113] on img at bounding box center [330, 60] width 149 height 149
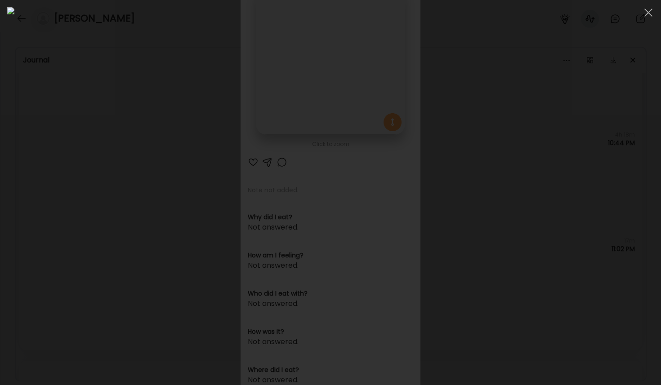
click at [445, 195] on div at bounding box center [330, 192] width 647 height 371
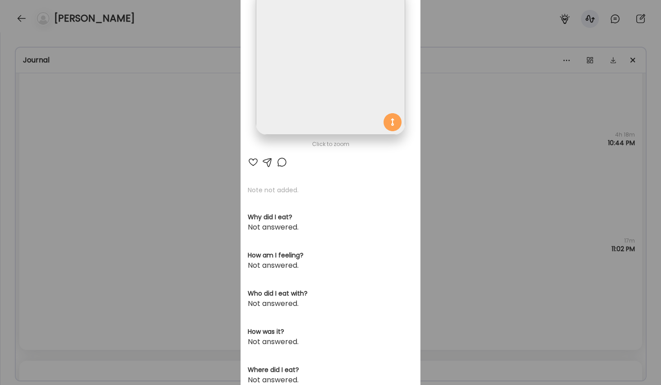
click at [445, 259] on div "Ate Coach Dashboard Wahoo! It’s official Take a moment to set up your Coach Pro…" at bounding box center [330, 192] width 661 height 385
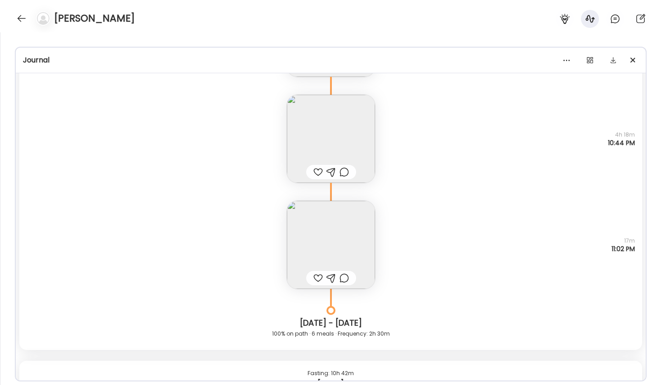
click at [346, 229] on img at bounding box center [331, 245] width 88 height 88
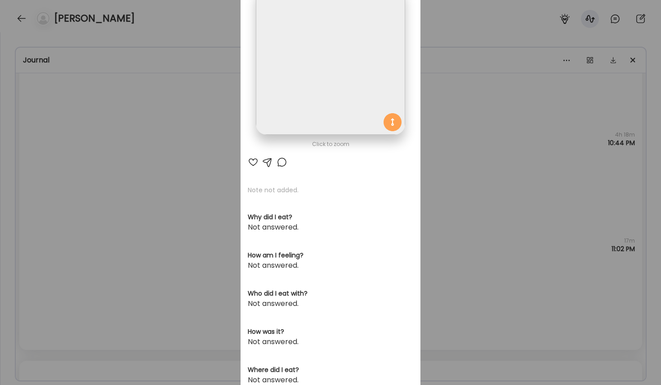
click at [351, 97] on img at bounding box center [330, 60] width 149 height 149
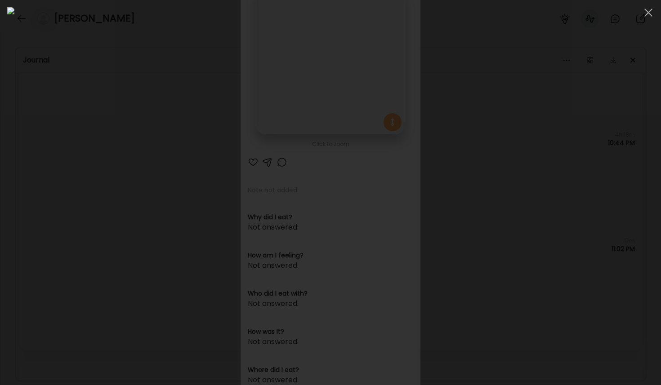
click at [445, 229] on div at bounding box center [330, 192] width 647 height 371
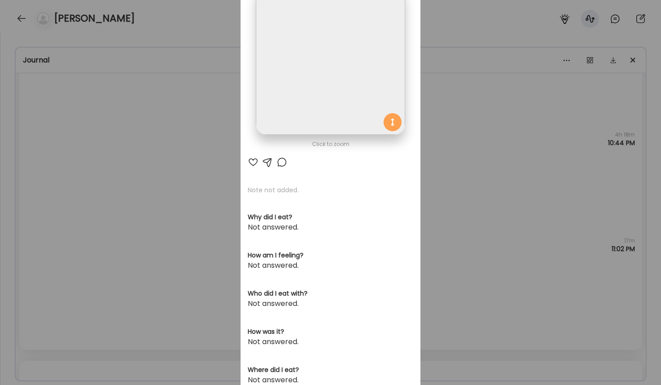
click at [445, 203] on div "Ate Coach Dashboard Wahoo! It’s official Take a moment to set up your Coach Pro…" at bounding box center [330, 192] width 661 height 385
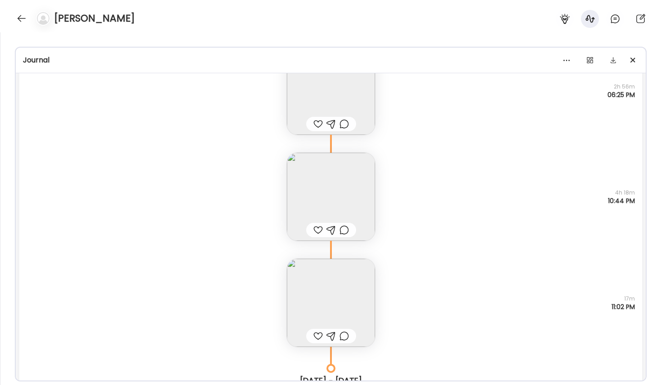
scroll to position [21395, 0]
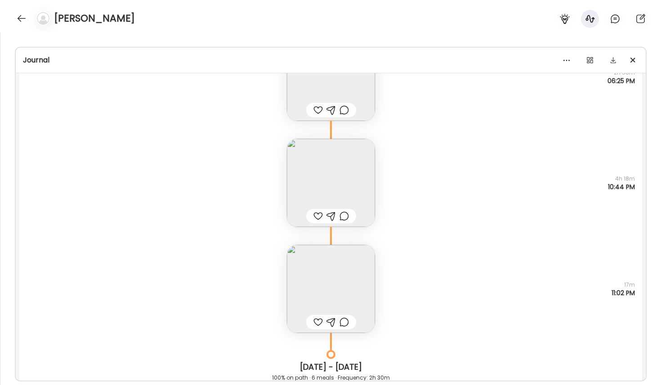
click at [344, 288] on img at bounding box center [331, 289] width 88 height 88
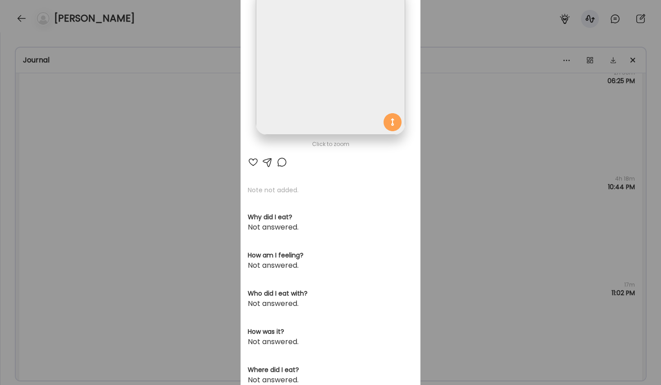
click at [340, 107] on img at bounding box center [330, 60] width 149 height 149
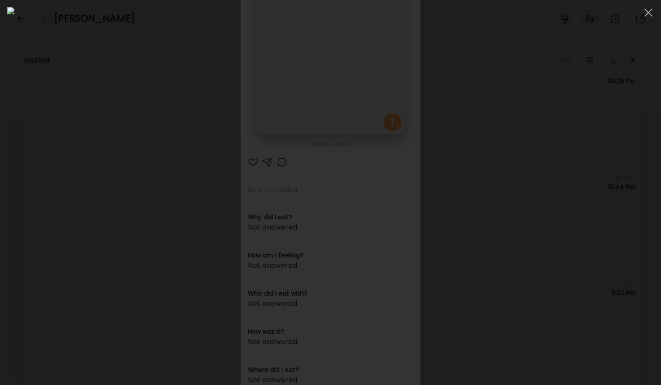
click at [445, 222] on div at bounding box center [330, 192] width 647 height 371
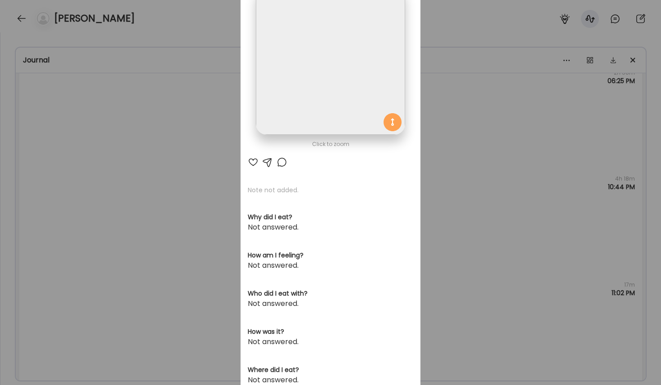
click at [445, 210] on div "Ate Coach Dashboard Wahoo! It’s official Take a moment to set up your Coach Pro…" at bounding box center [330, 192] width 661 height 385
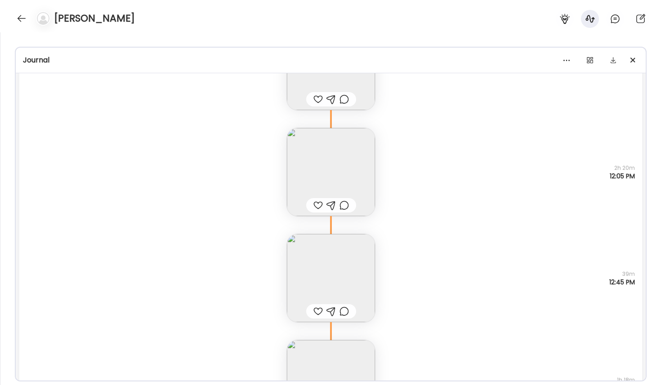
scroll to position [21845, 0]
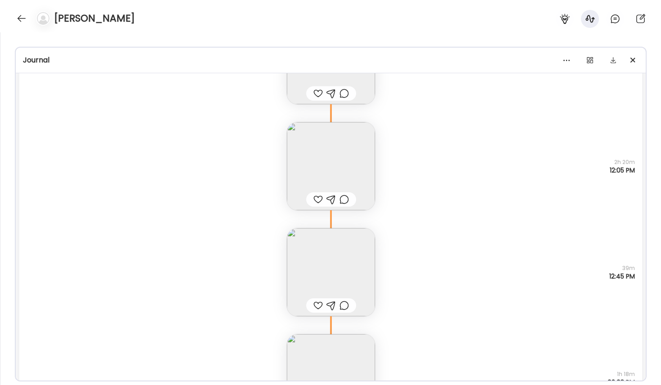
click at [369, 277] on img at bounding box center [331, 272] width 88 height 88
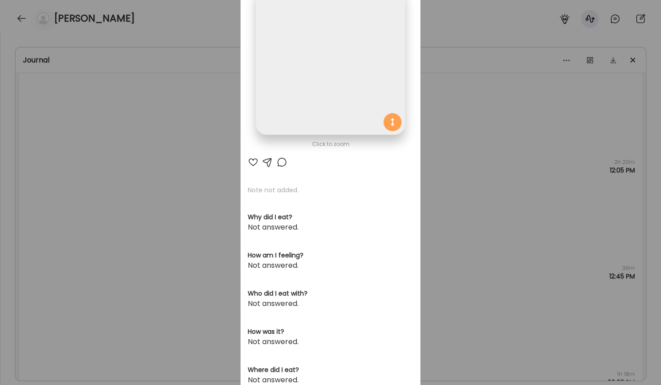
click at [350, 116] on img at bounding box center [330, 60] width 149 height 149
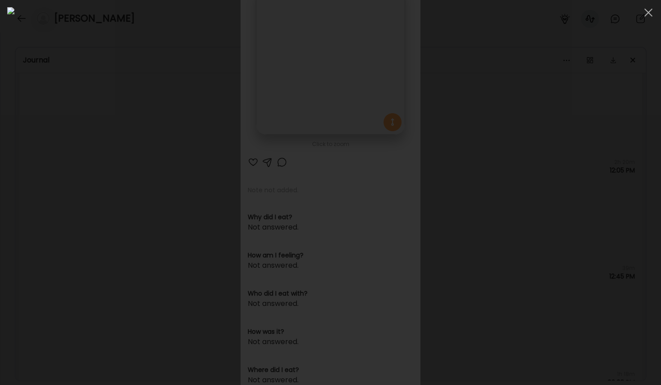
click at [445, 238] on div at bounding box center [330, 192] width 647 height 371
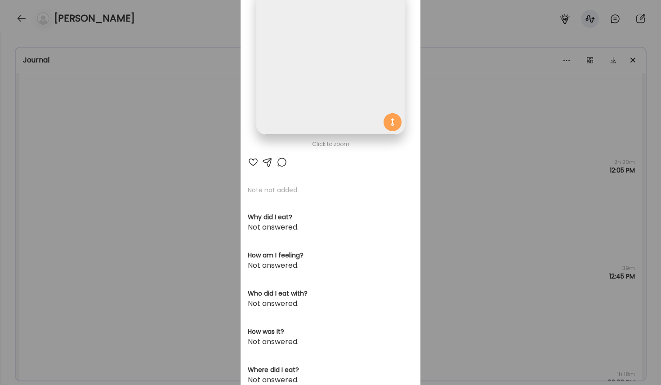
click at [445, 293] on div "Ate Coach Dashboard Wahoo! It’s official Take a moment to set up your Coach Pro…" at bounding box center [330, 192] width 661 height 385
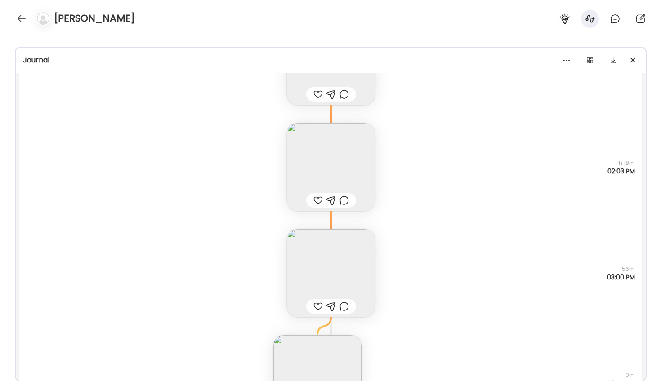
scroll to position [22073, 0]
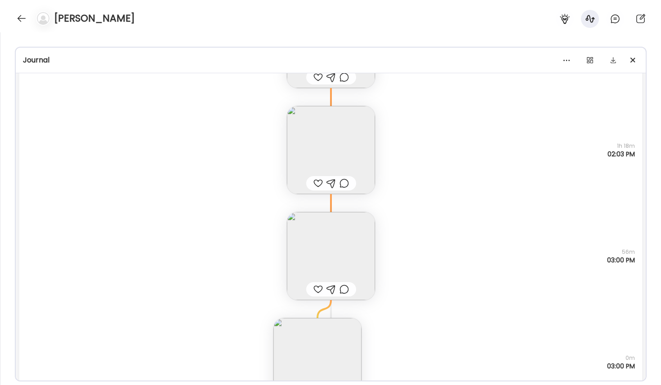
click at [343, 126] on img at bounding box center [331, 150] width 88 height 88
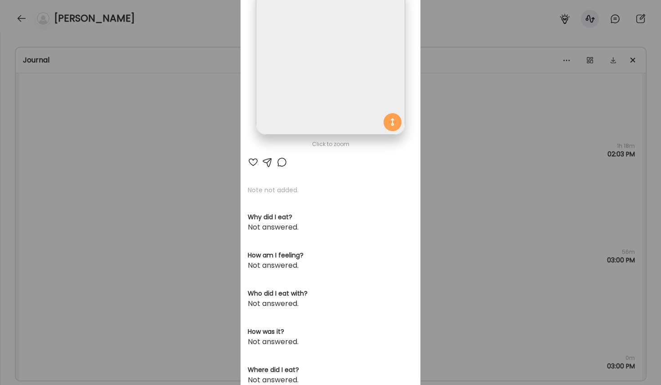
click at [445, 136] on div "Ate Coach Dashboard Wahoo! It’s official Take a moment to set up your Coach Pro…" at bounding box center [330, 192] width 661 height 385
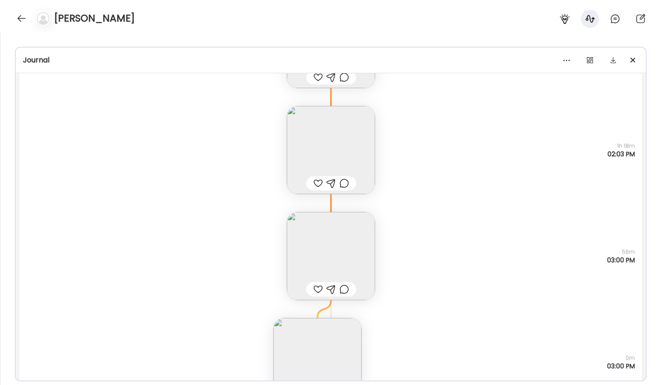
click at [322, 221] on img at bounding box center [331, 256] width 88 height 88
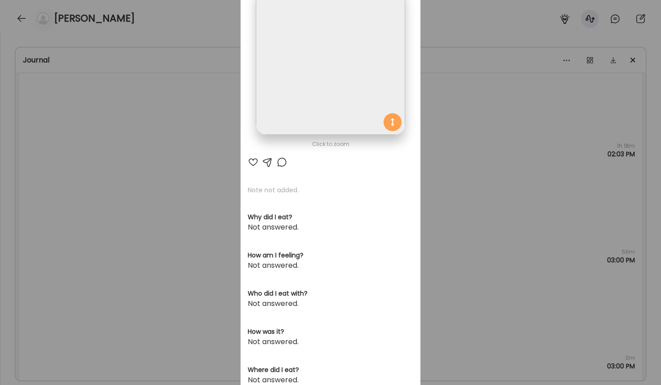
click at [369, 85] on img at bounding box center [330, 60] width 149 height 149
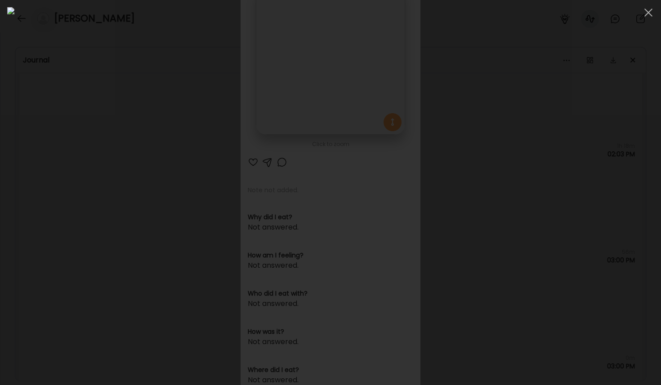
click at [445, 217] on div at bounding box center [330, 192] width 647 height 371
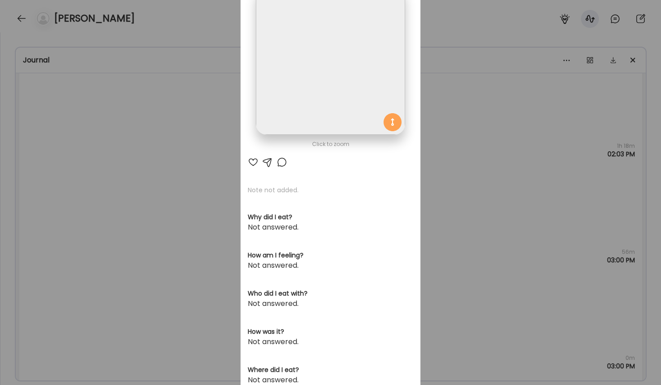
scroll to position [187, 0]
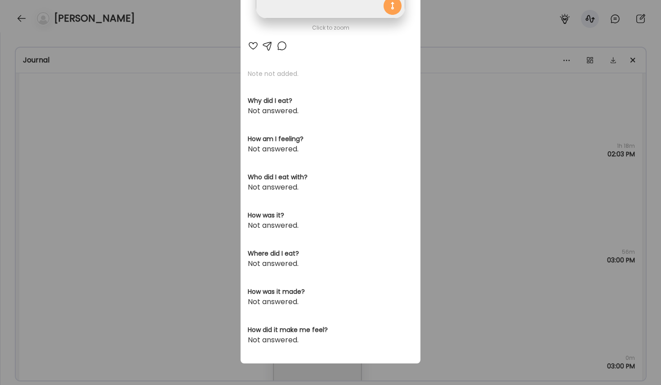
click at [445, 281] on div "Ate Coach Dashboard Wahoo! It’s official Take a moment to set up your Coach Pro…" at bounding box center [330, 192] width 661 height 385
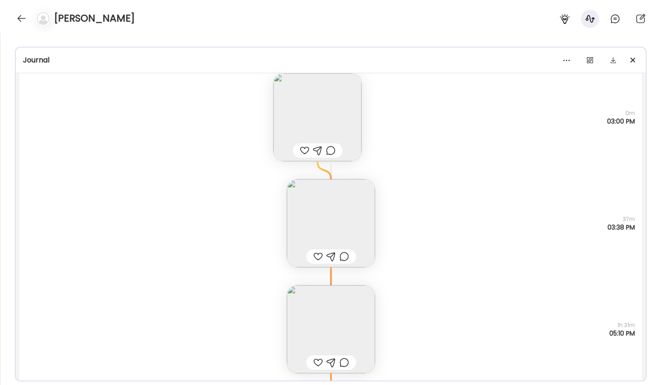
scroll to position [22342, 0]
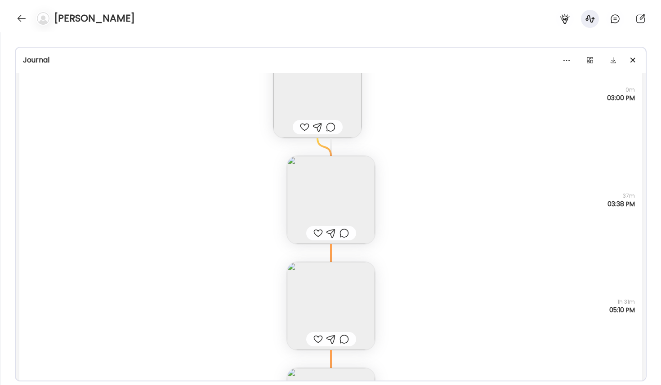
click at [366, 208] on img at bounding box center [331, 200] width 88 height 88
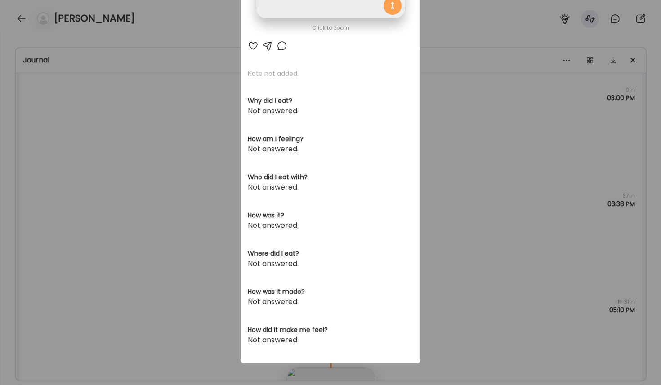
scroll to position [30, 0]
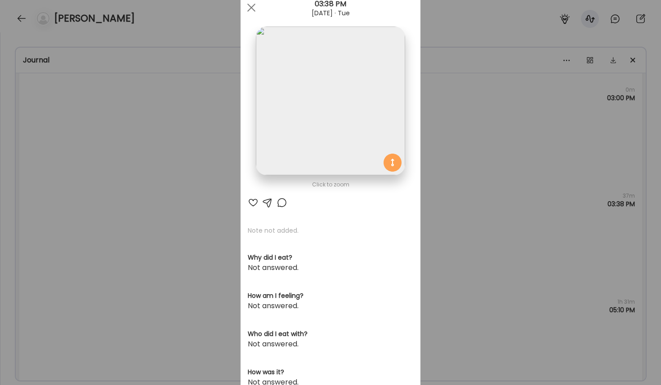
click at [336, 89] on img at bounding box center [330, 101] width 149 height 149
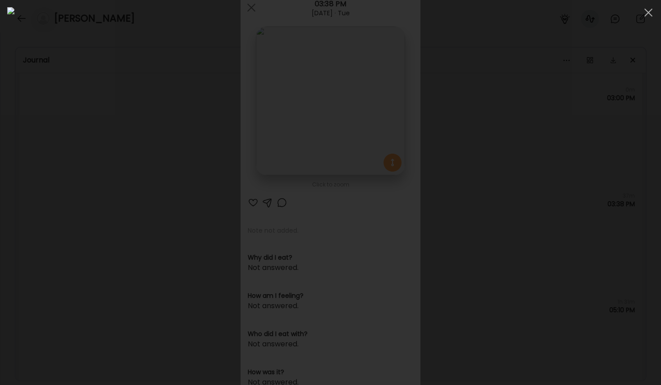
click at [445, 235] on div at bounding box center [330, 192] width 647 height 371
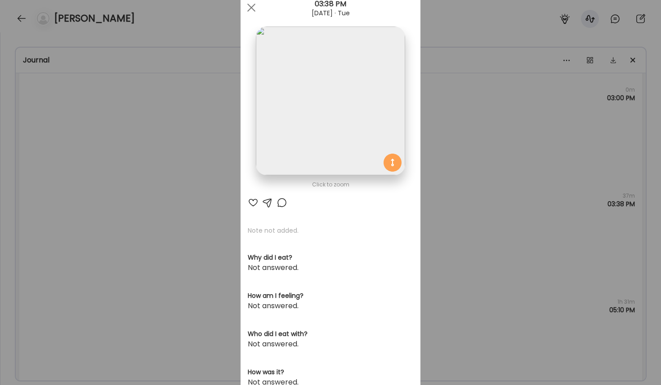
click at [445, 222] on div "Ate Coach Dashboard Wahoo! It’s official Take a moment to set up your Coach Pro…" at bounding box center [330, 192] width 661 height 385
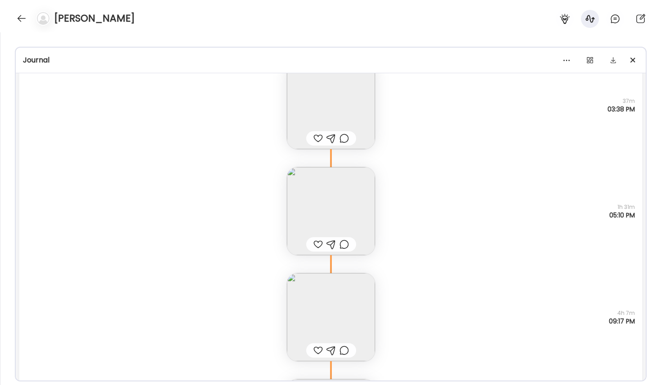
scroll to position [22438, 0]
click at [360, 298] on img at bounding box center [331, 316] width 88 height 88
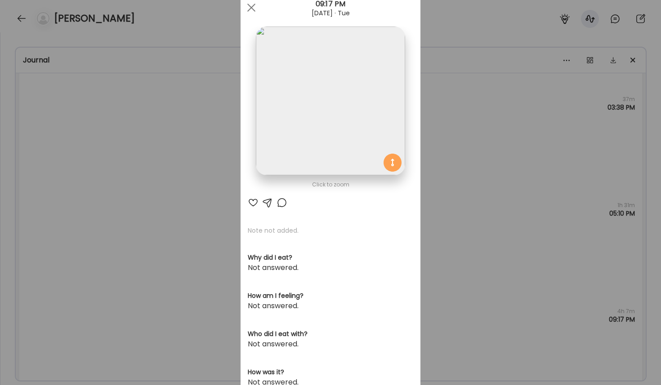
click at [371, 122] on img at bounding box center [330, 101] width 149 height 149
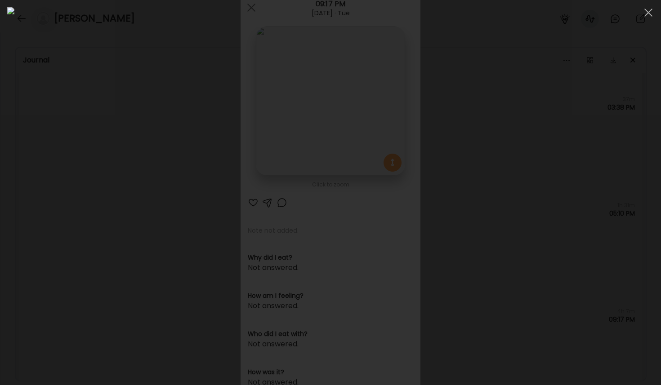
click at [445, 263] on div at bounding box center [330, 192] width 647 height 371
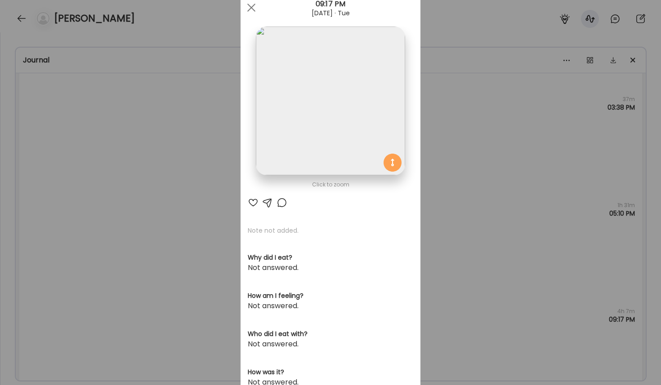
click at [445, 263] on div "Ate Coach Dashboard Wahoo! It’s official Take a moment to set up your Coach Pro…" at bounding box center [330, 192] width 661 height 385
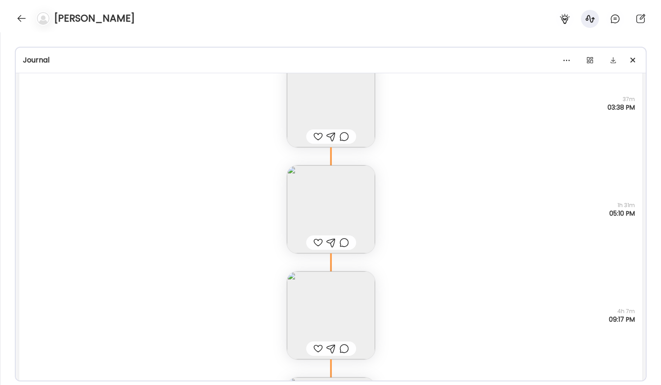
scroll to position [22588, 0]
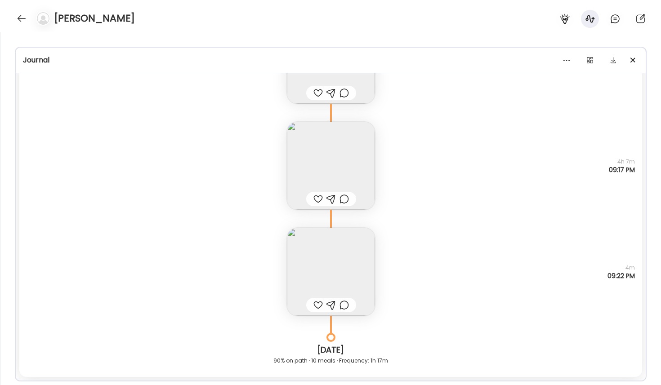
click at [355, 259] on img at bounding box center [331, 272] width 88 height 88
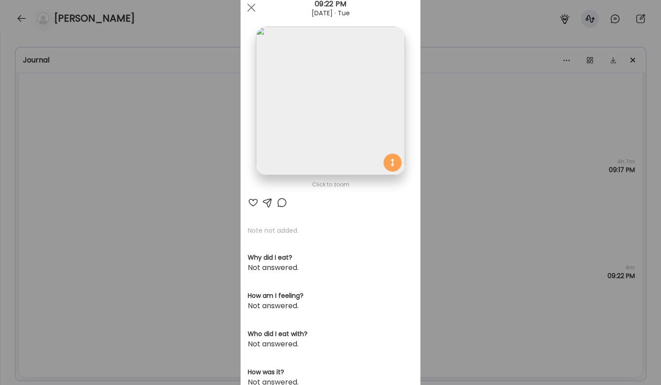
click at [391, 108] on img at bounding box center [330, 101] width 149 height 149
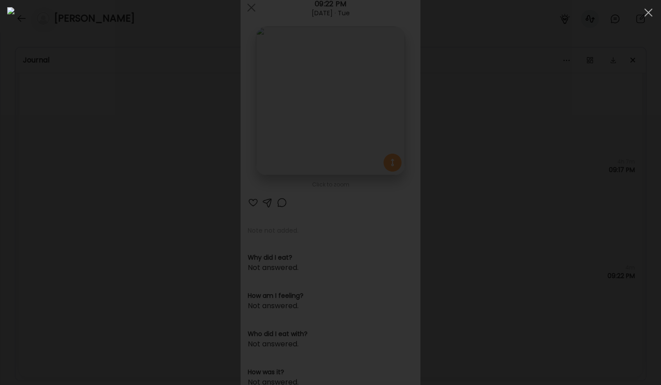
click at [445, 219] on div at bounding box center [330, 192] width 647 height 371
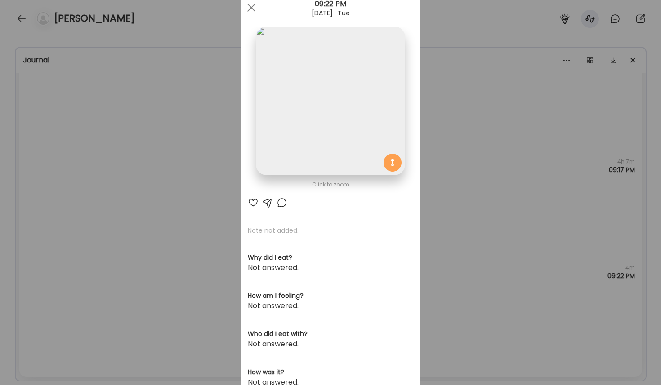
click at [445, 282] on div "Ate Coach Dashboard Wahoo! It’s official Take a moment to set up your Coach Pro…" at bounding box center [330, 192] width 661 height 385
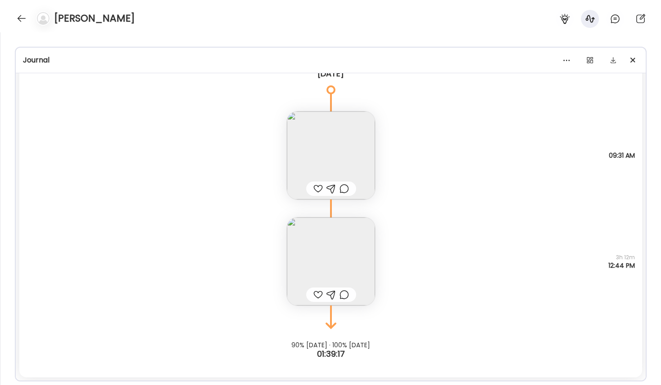
scroll to position [22926, 0]
click at [337, 247] on img at bounding box center [331, 262] width 88 height 88
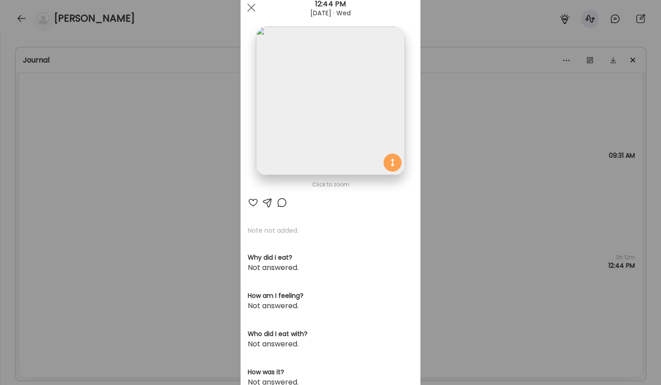
click at [344, 138] on img at bounding box center [330, 101] width 149 height 149
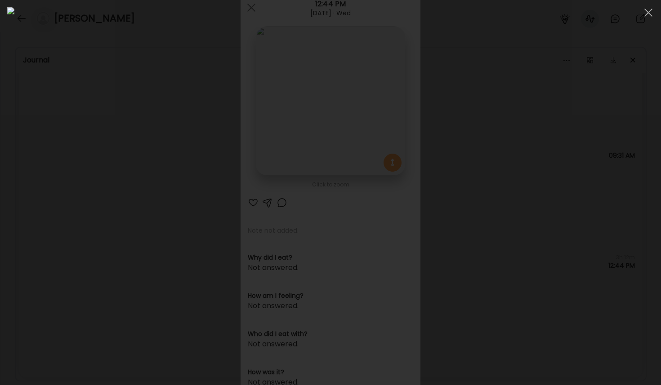
click at [445, 251] on div at bounding box center [330, 192] width 647 height 371
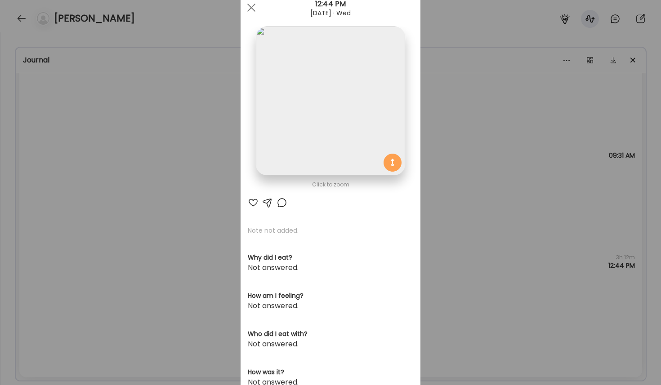
click at [445, 245] on div "Ate Coach Dashboard Wahoo! It’s official Take a moment to set up your Coach Pro…" at bounding box center [330, 192] width 661 height 385
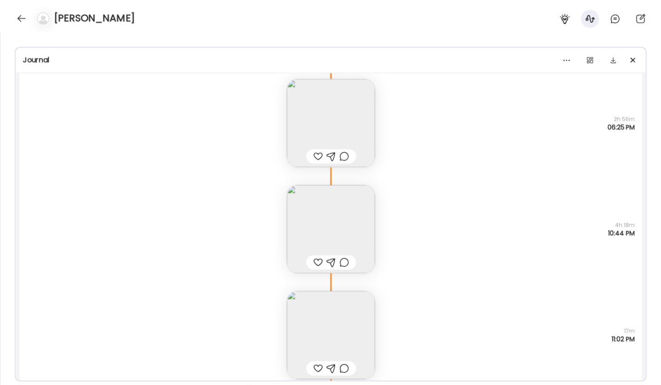
scroll to position [0, 0]
